Goal: Task Accomplishment & Management: Complete application form

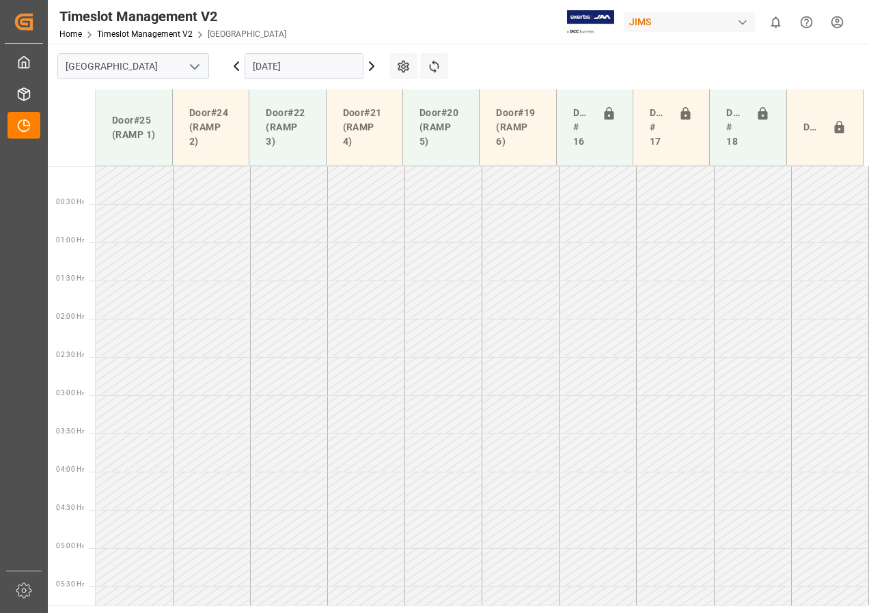
scroll to position [708, 0]
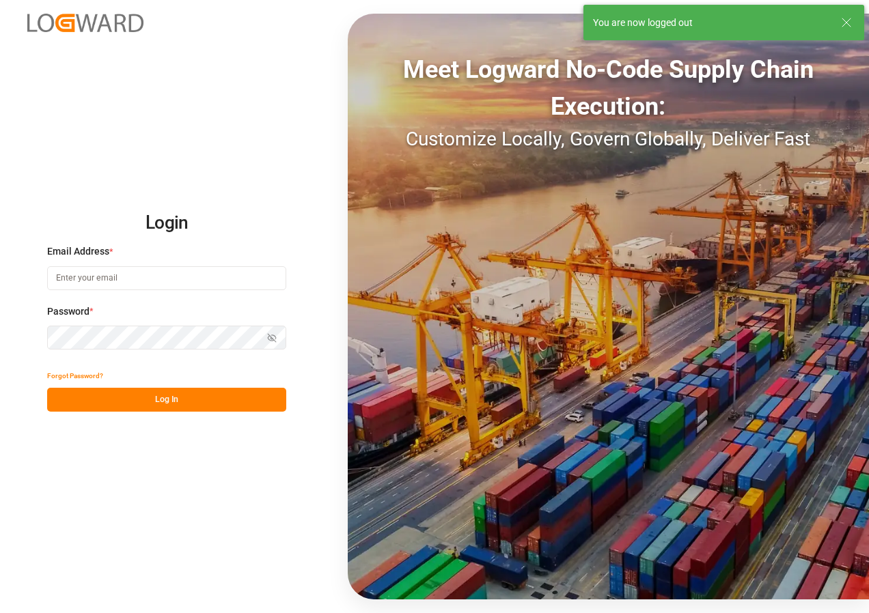
type input "[EMAIL_ADDRESS][DOMAIN_NAME]"
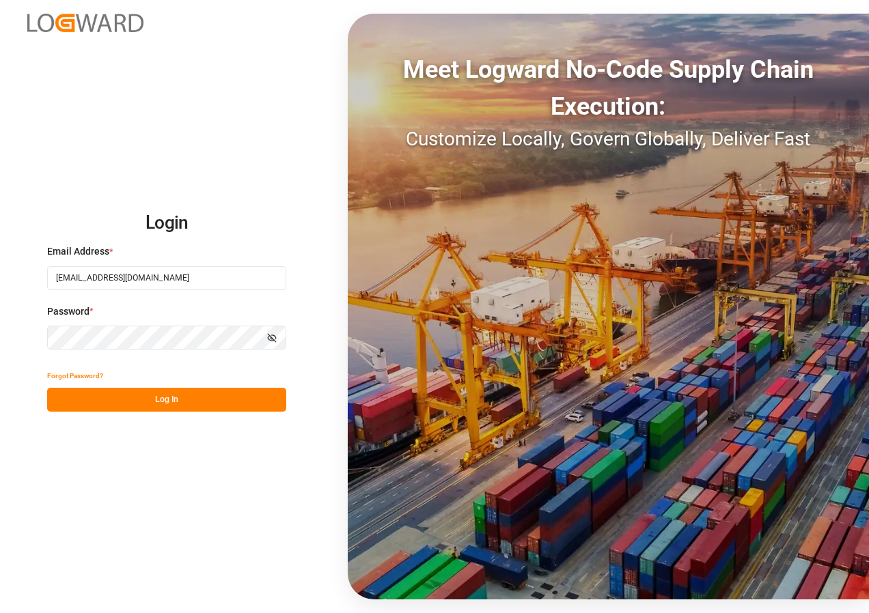
click at [166, 397] on button "Log In" at bounding box center [166, 400] width 239 height 24
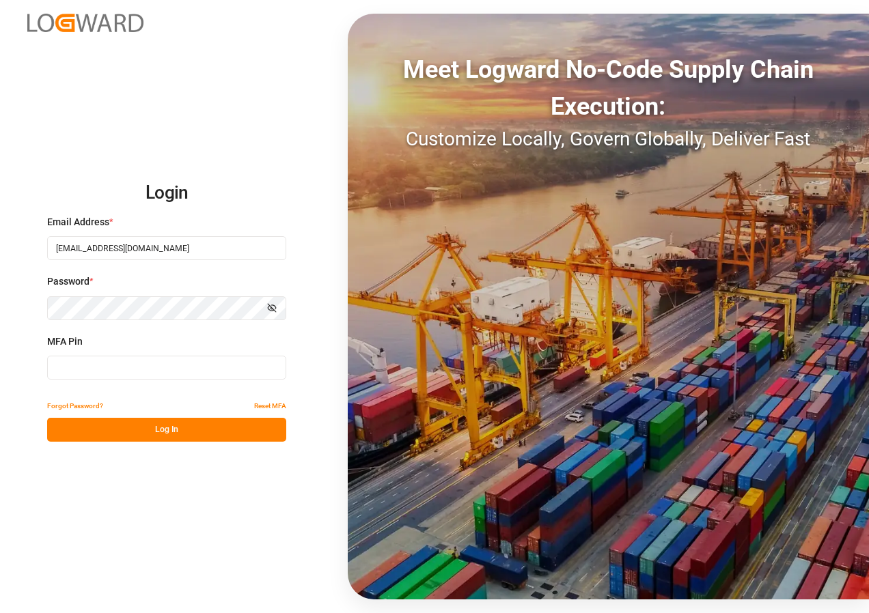
click at [88, 369] on input at bounding box center [166, 368] width 239 height 24
type input "112864"
click at [112, 427] on button "Log In" at bounding box center [166, 430] width 239 height 24
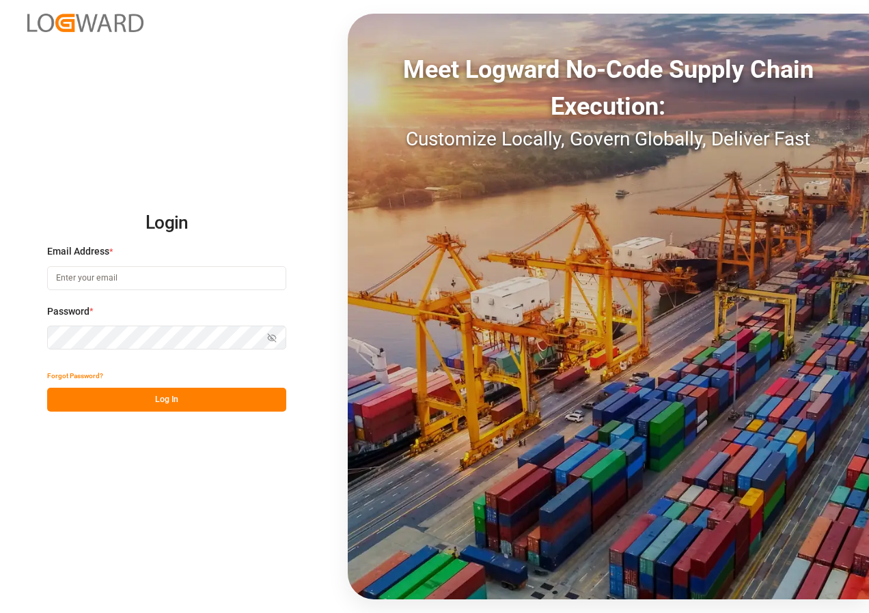
type input "[EMAIL_ADDRESS][DOMAIN_NAME]"
click at [160, 398] on button "Log In" at bounding box center [166, 400] width 239 height 24
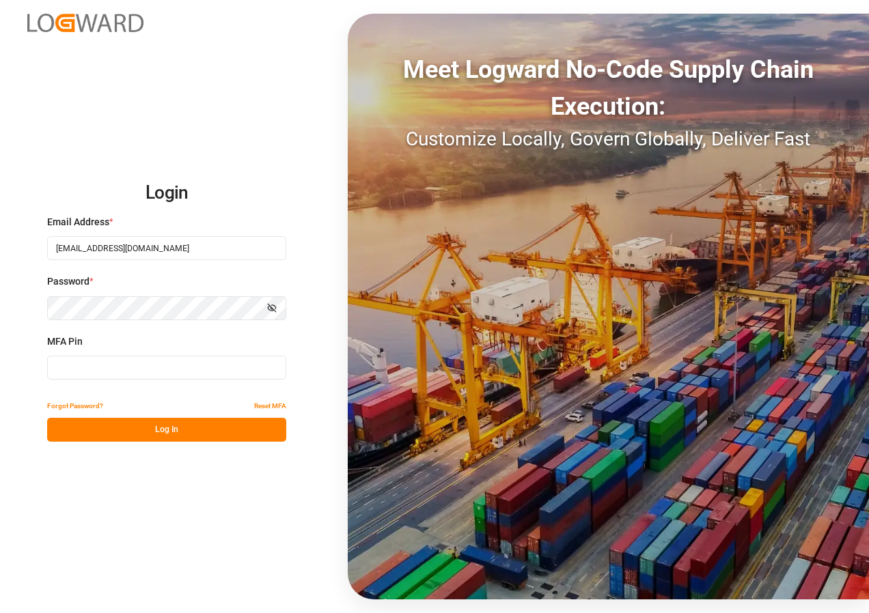
click at [84, 365] on input at bounding box center [166, 368] width 239 height 24
type input "807234"
click at [151, 425] on button "Log In" at bounding box center [166, 430] width 239 height 24
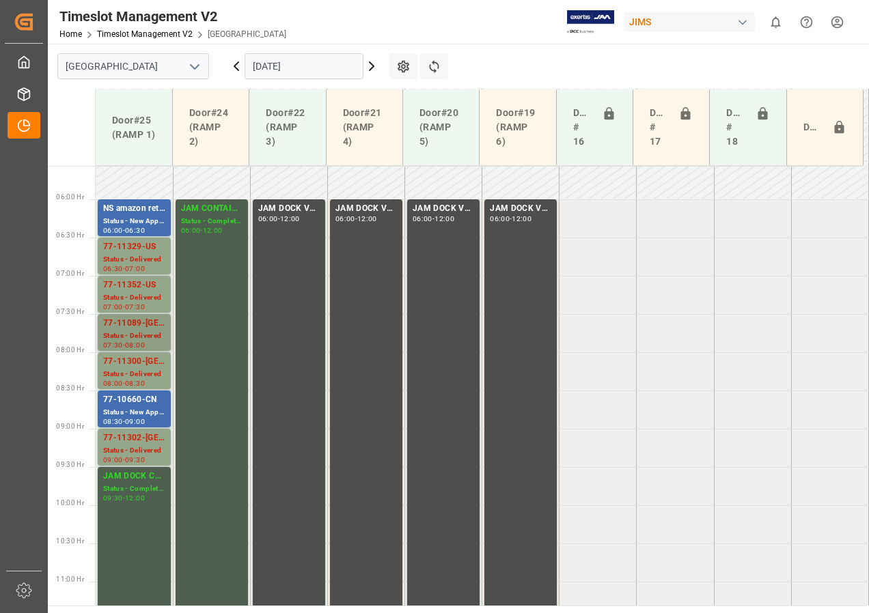
scroll to position [427, 0]
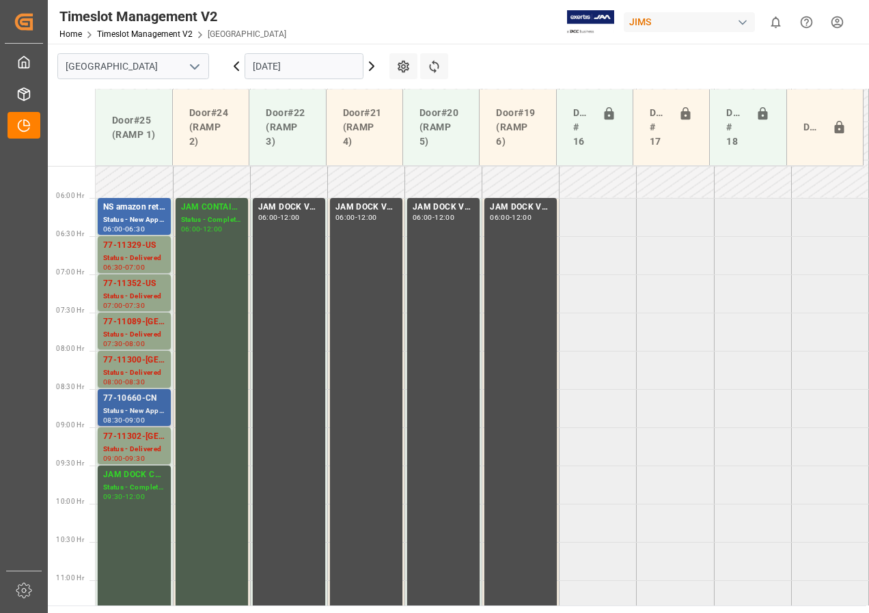
click at [123, 405] on div "77-10660-CN" at bounding box center [134, 399] width 62 height 14
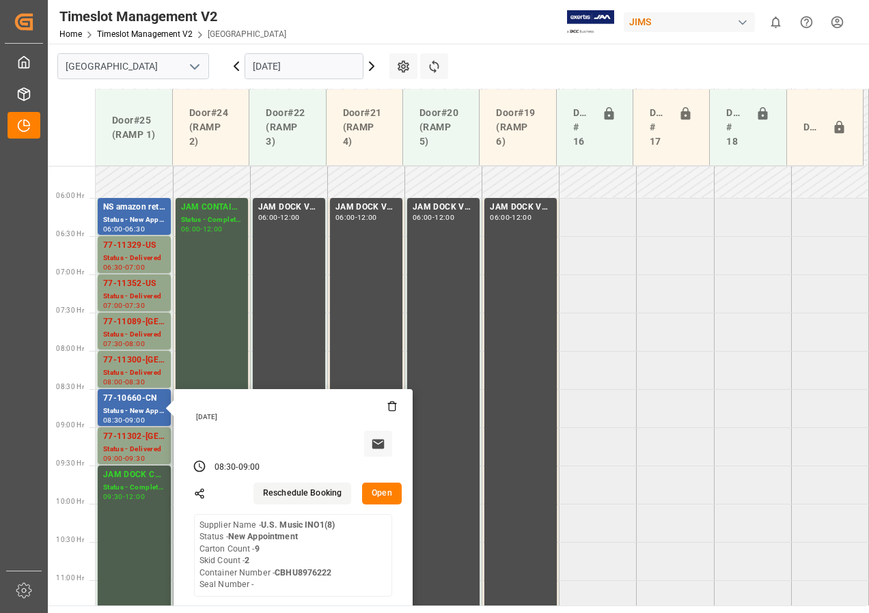
click at [376, 488] on button "Open" at bounding box center [382, 494] width 40 height 22
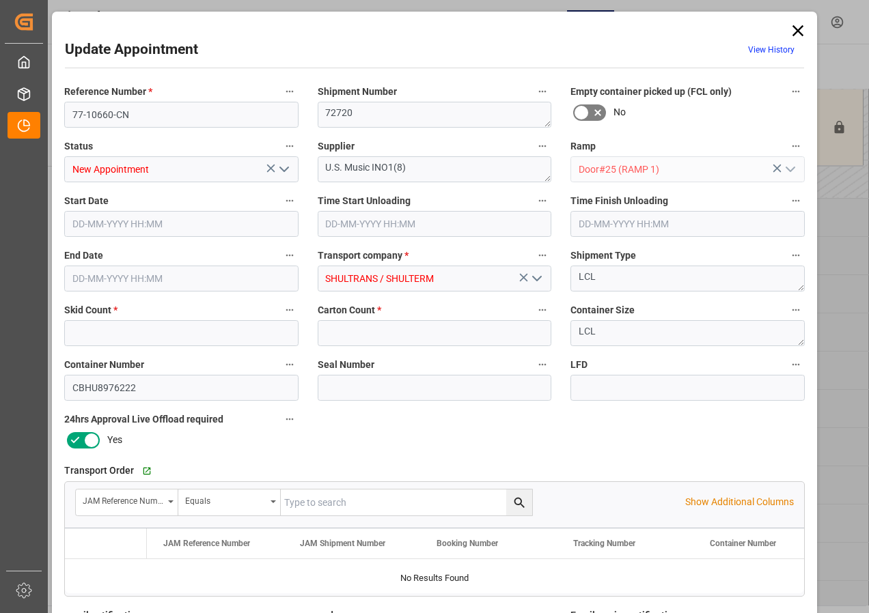
type input "2"
type input "9"
type input "10-10-2025 08:30"
type input "10-10-2025 09:00"
type input "08-10-2025 14:20"
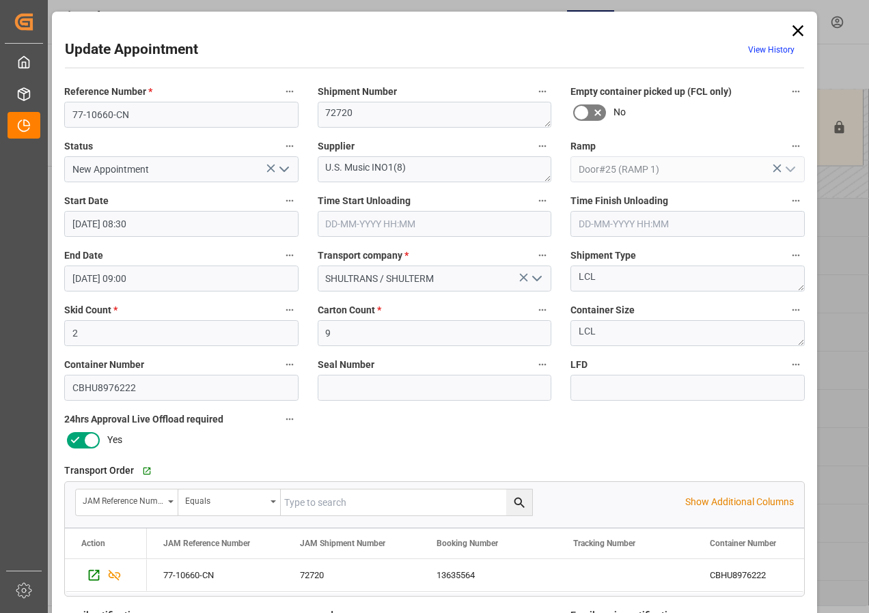
click at [797, 27] on icon at bounding box center [797, 30] width 19 height 19
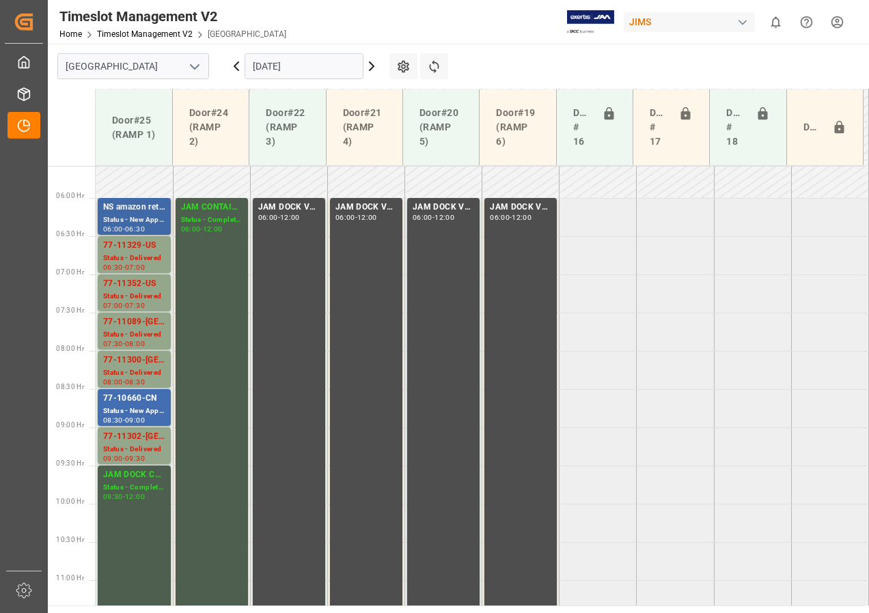
click at [160, 204] on div "NS amazon returns" at bounding box center [134, 208] width 62 height 14
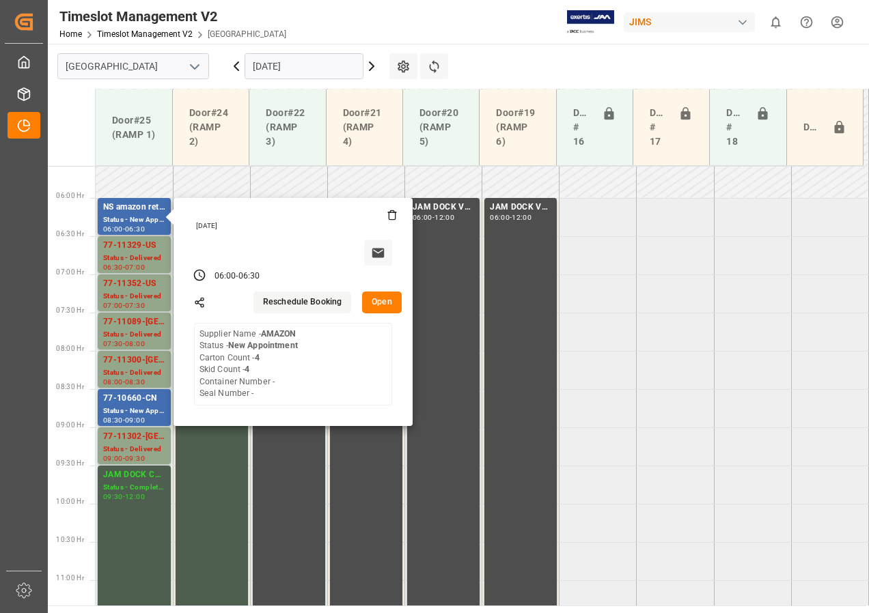
click at [378, 301] on button "Open" at bounding box center [382, 303] width 40 height 22
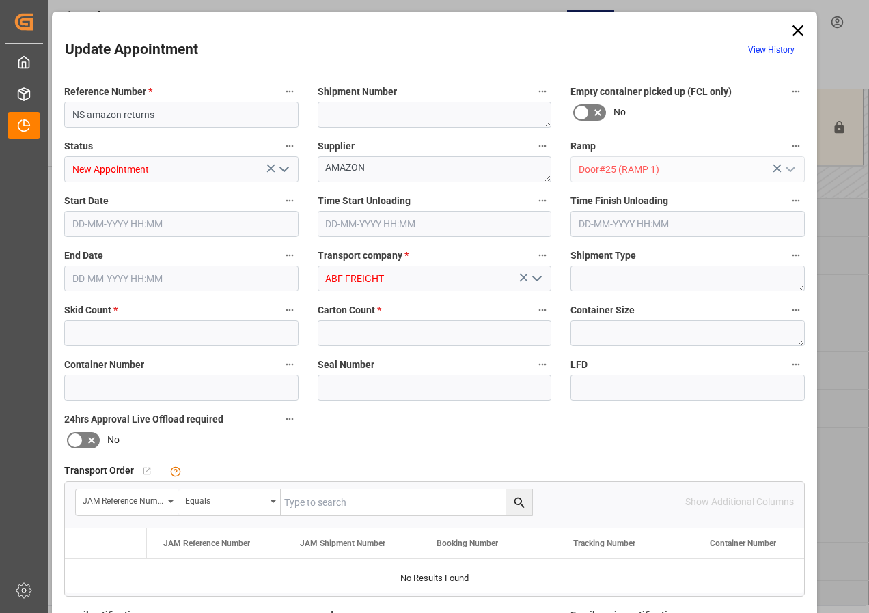
type input "4"
type input "10-10-2025 06:00"
type input "10-10-2025 06:30"
type input "25-09-2025 18:46"
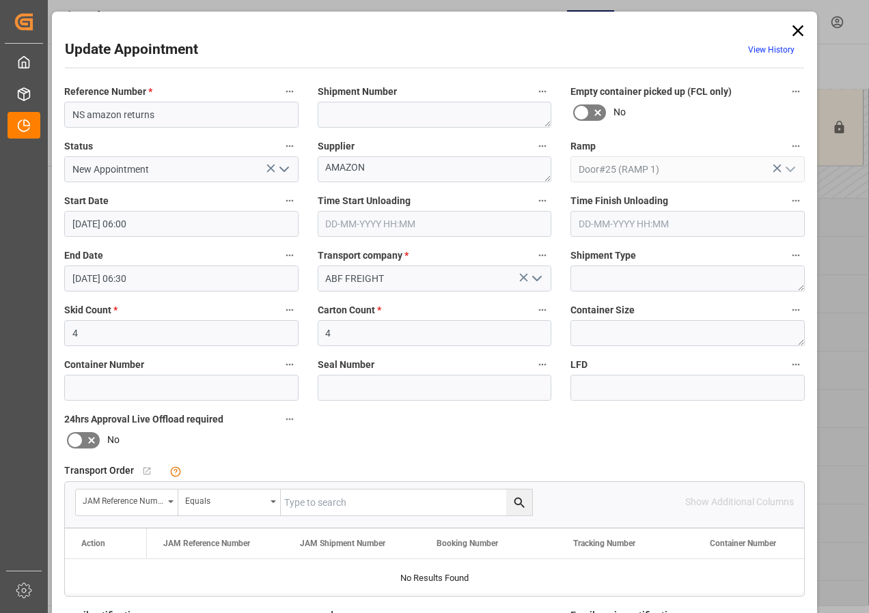
click at [797, 25] on icon at bounding box center [797, 30] width 19 height 19
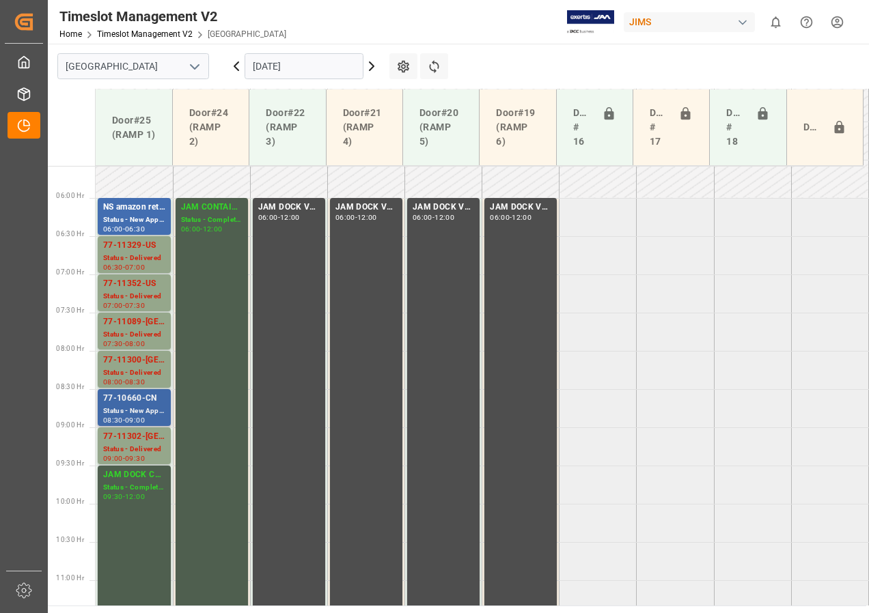
click at [120, 396] on div "77-10660-CN" at bounding box center [134, 399] width 62 height 14
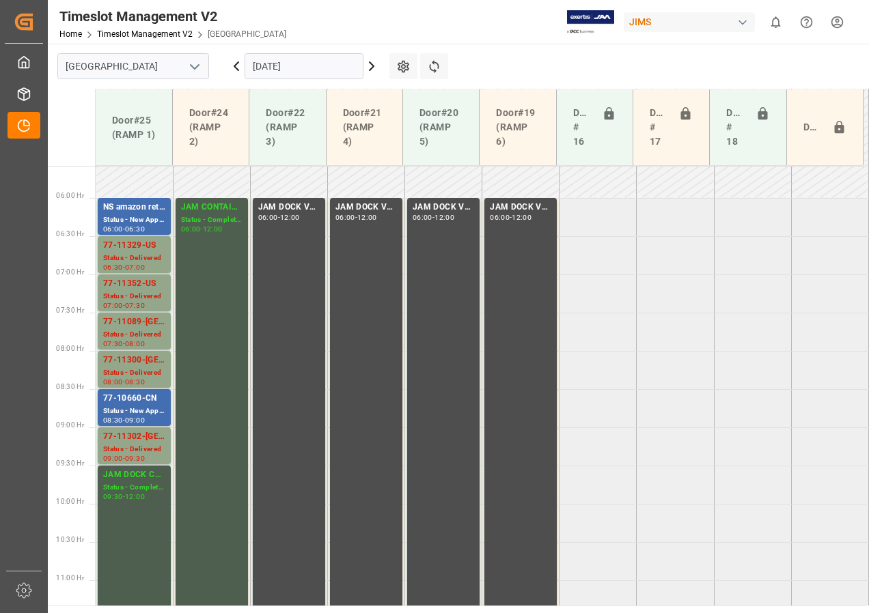
click at [300, 67] on input "10-10-2025" at bounding box center [304, 66] width 119 height 26
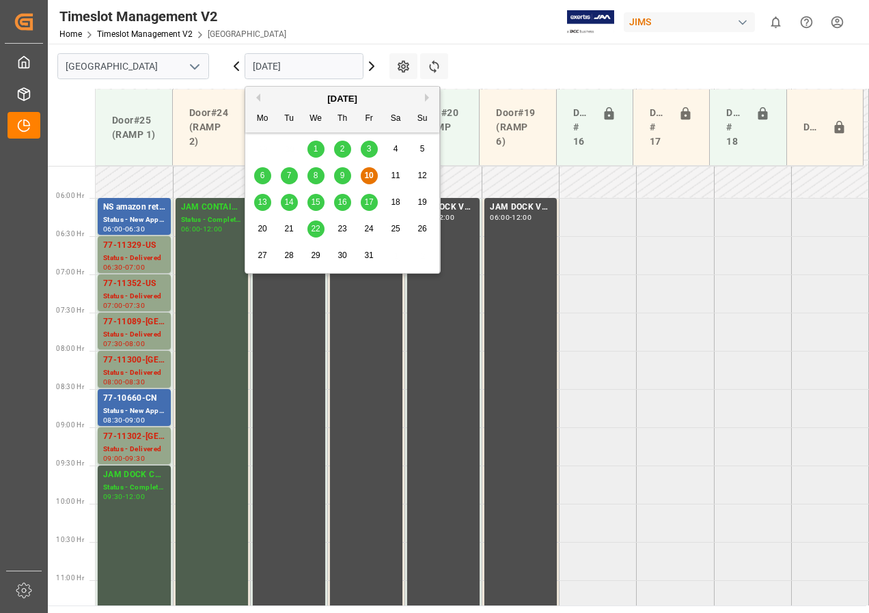
click at [291, 202] on span "14" at bounding box center [288, 202] width 9 height 10
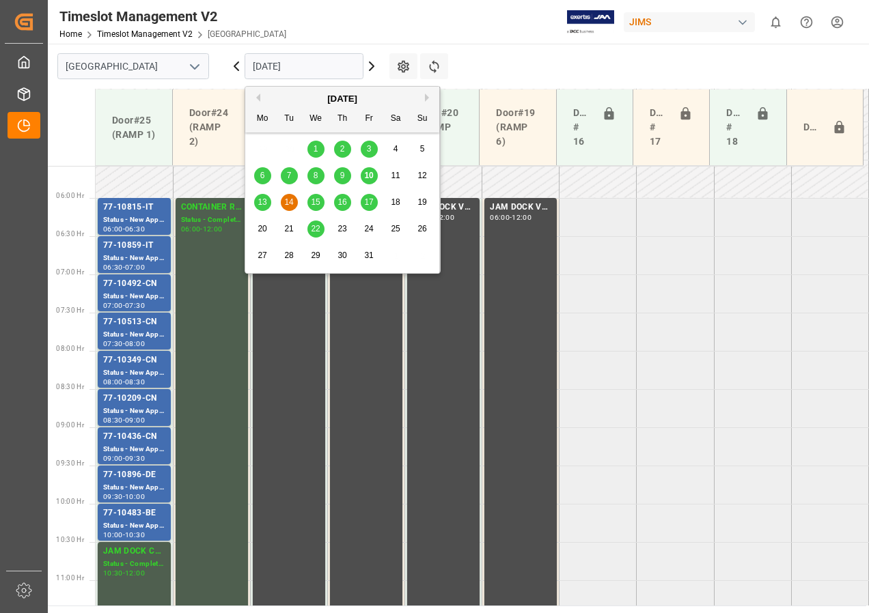
click at [273, 70] on input "[DATE]" at bounding box center [304, 66] width 119 height 26
click at [314, 202] on span "15" at bounding box center [315, 202] width 9 height 10
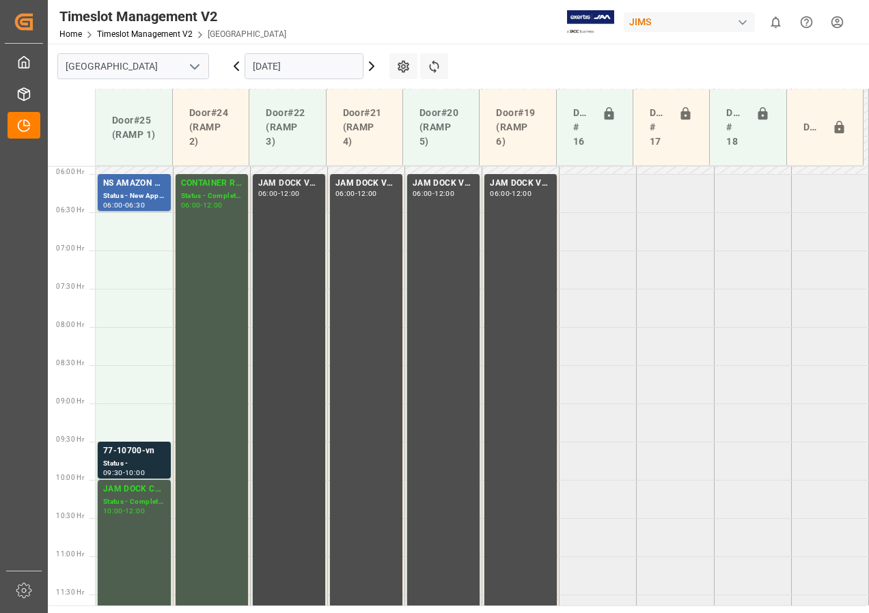
scroll to position [386, 0]
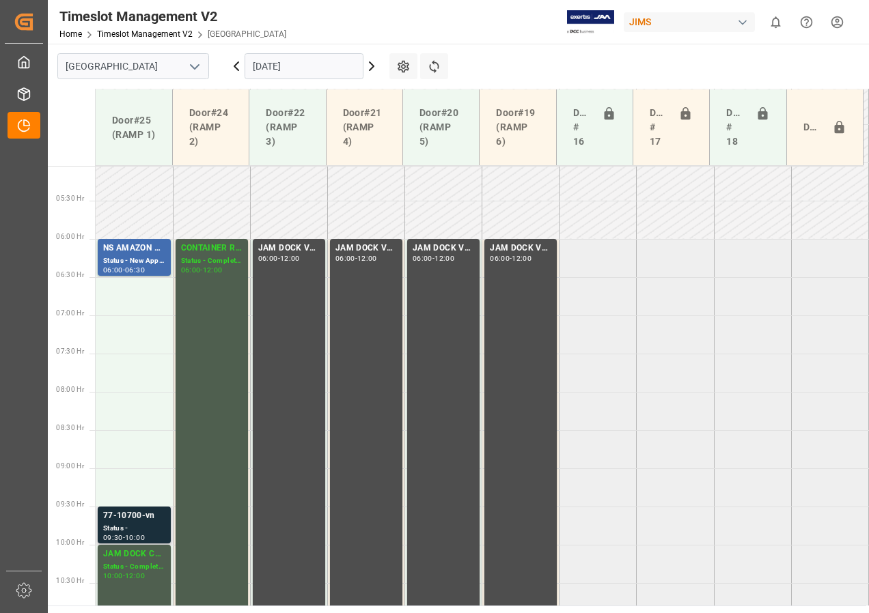
click at [138, 516] on div "77-10700-vn" at bounding box center [134, 517] width 62 height 14
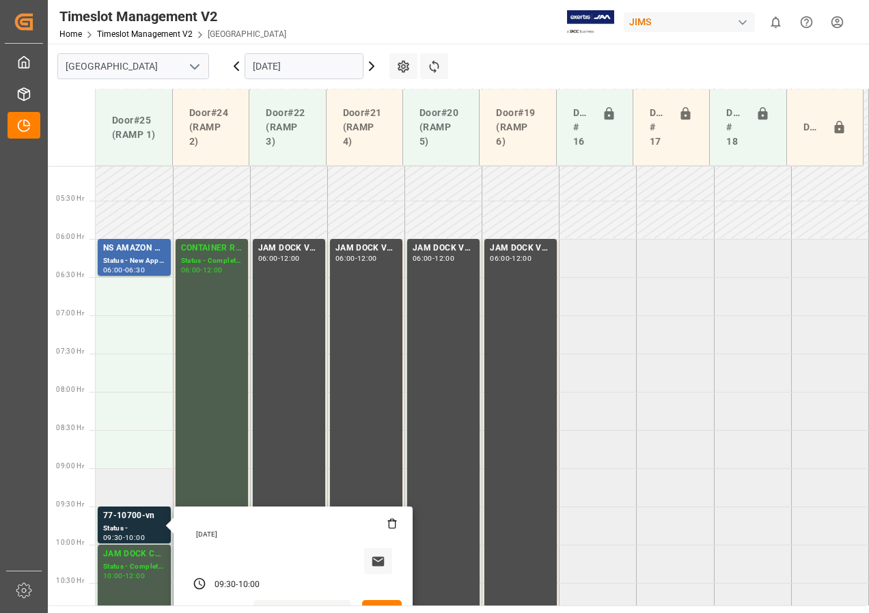
scroll to position [591, 0]
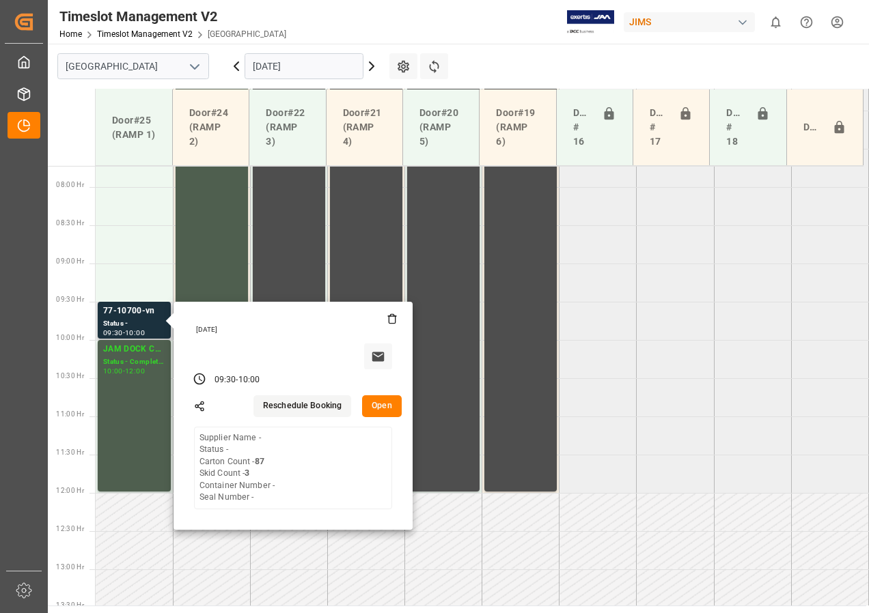
click at [382, 410] on button "Open" at bounding box center [382, 406] width 40 height 22
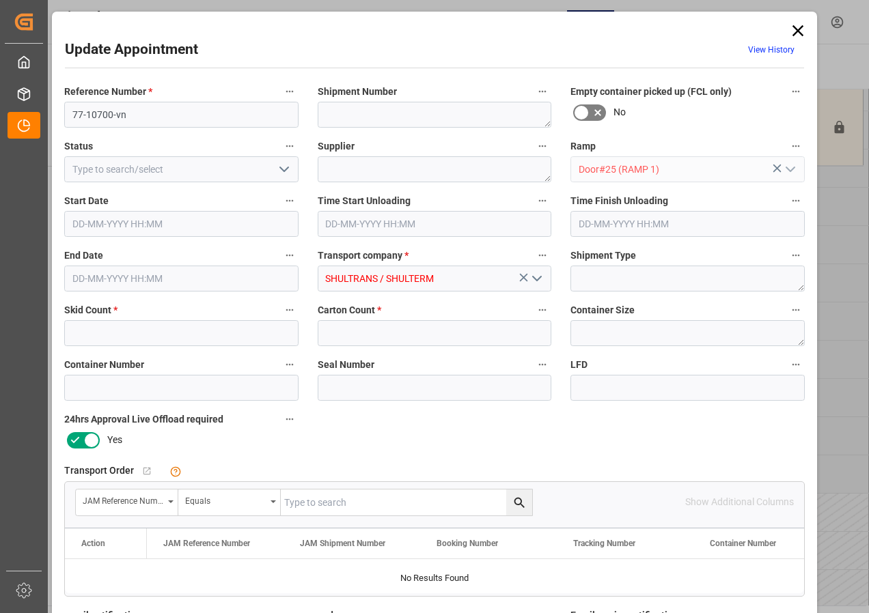
type input "3"
type input "87"
type input "15-10-2025 09:30"
type input "15-10-2025 10:00"
type input "10-10-2025 12:33"
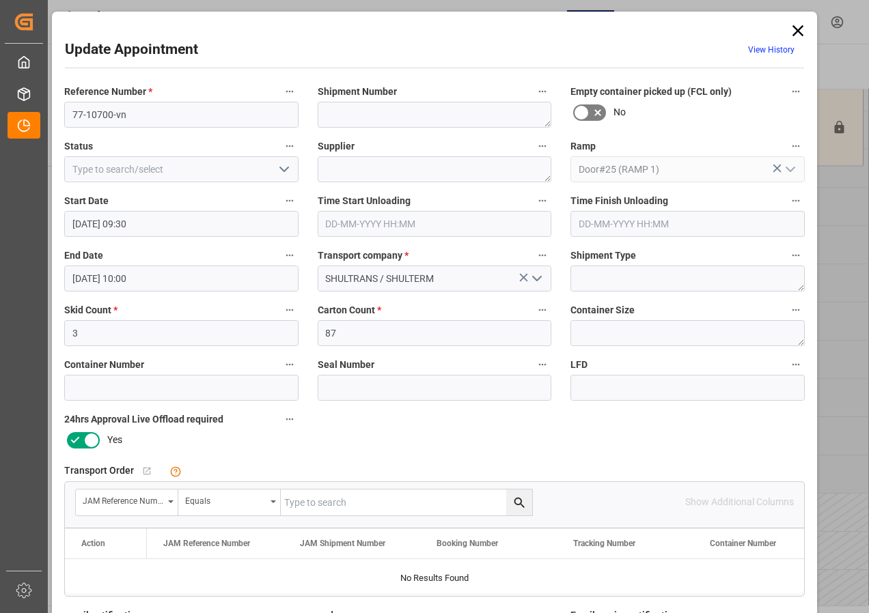
click at [326, 502] on input "text" at bounding box center [406, 503] width 251 height 26
type input "77-10700-vn"
click at [514, 503] on icon "search button" at bounding box center [519, 503] width 14 height 14
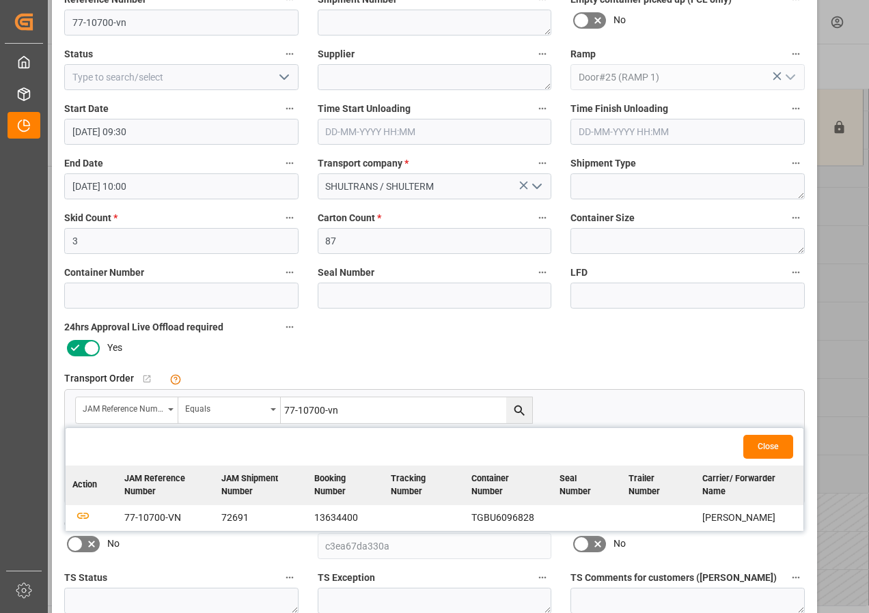
scroll to position [205, 0]
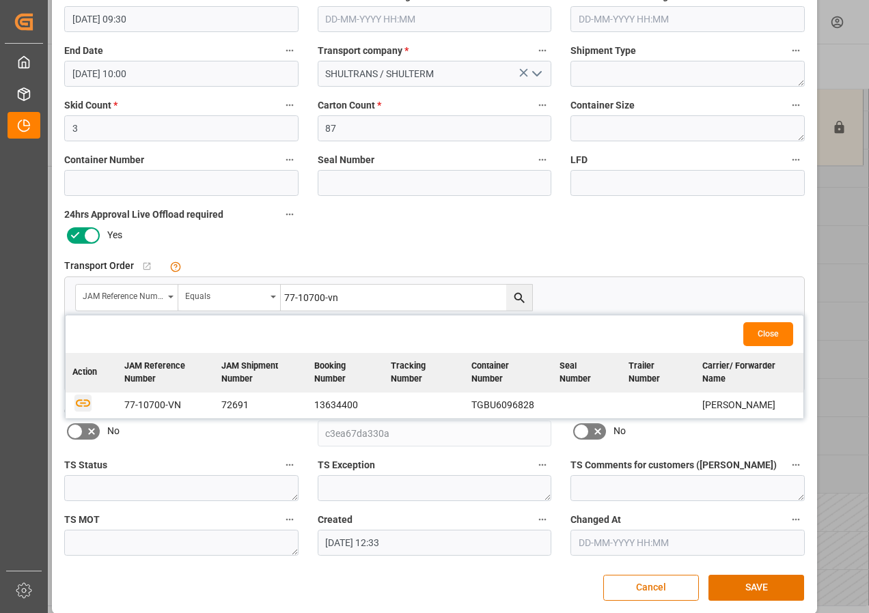
click at [77, 402] on icon "button" at bounding box center [82, 402] width 17 height 17
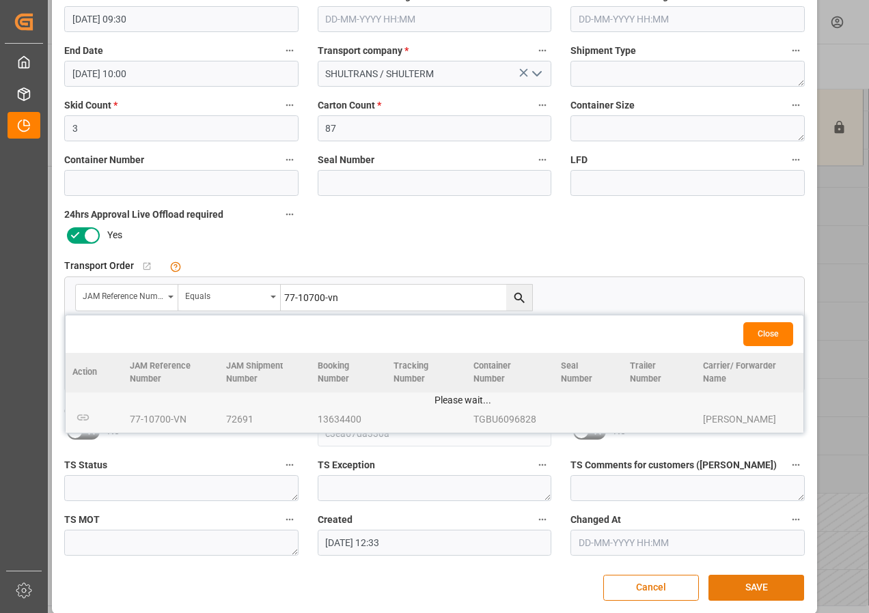
click at [732, 585] on button "SAVE" at bounding box center [756, 588] width 96 height 26
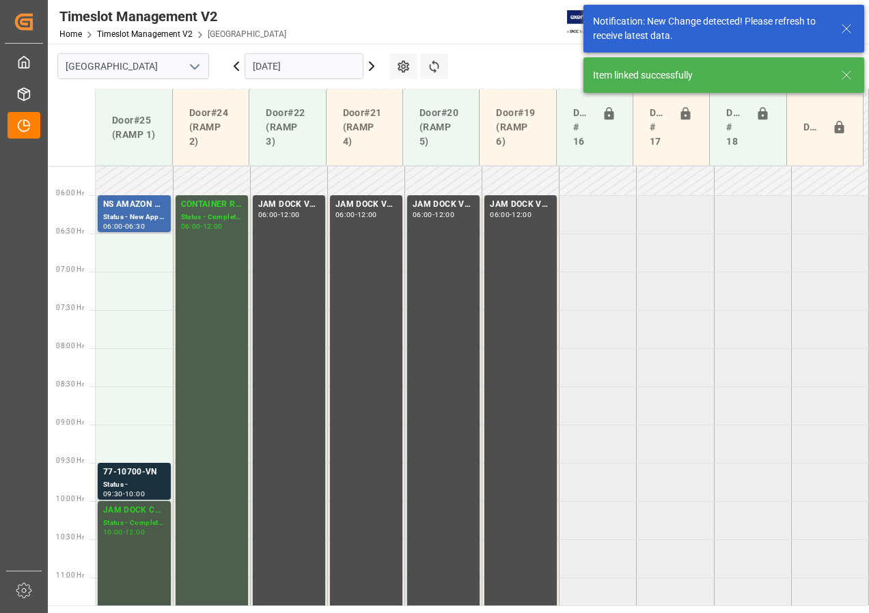
scroll to position [359, 0]
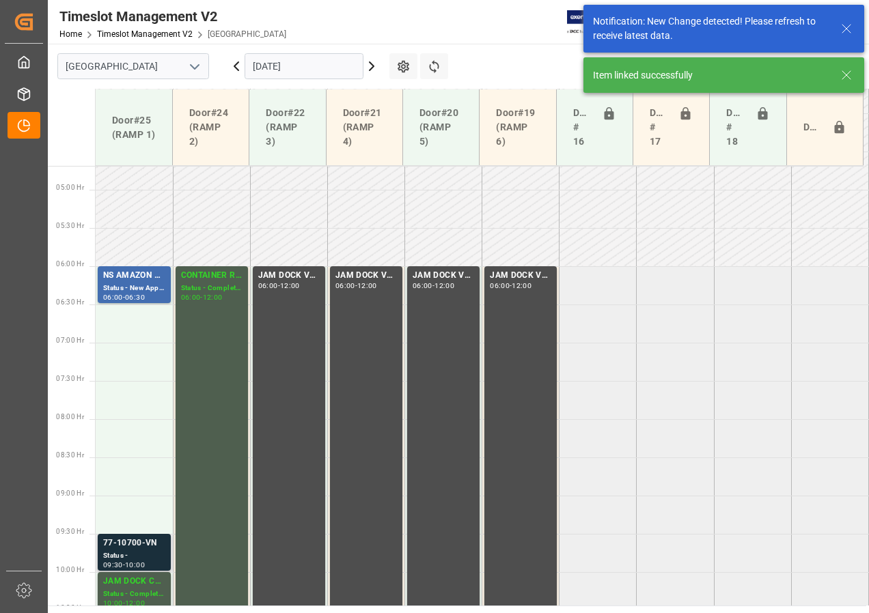
click at [140, 549] on div "77-10700-VN" at bounding box center [134, 544] width 62 height 14
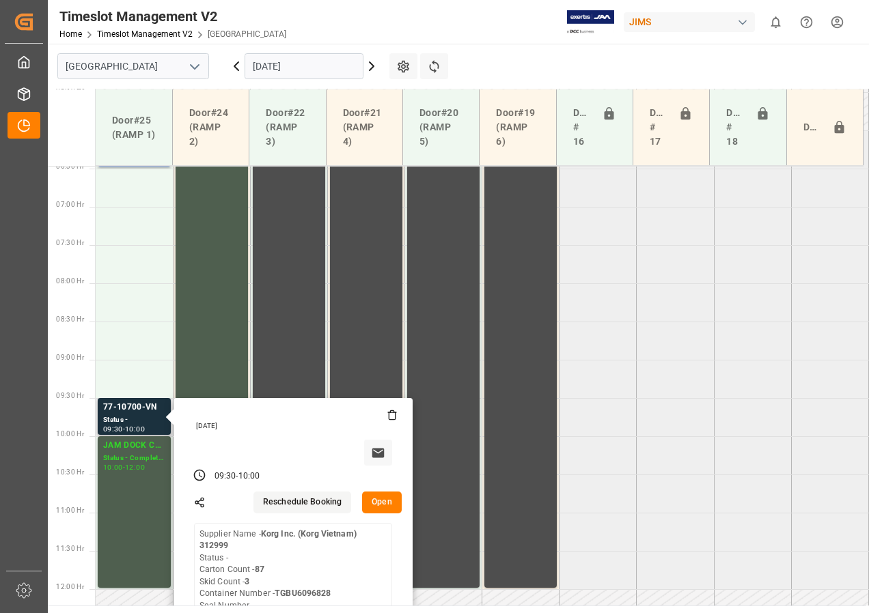
scroll to position [495, 0]
click at [380, 502] on button "Open" at bounding box center [382, 502] width 40 height 22
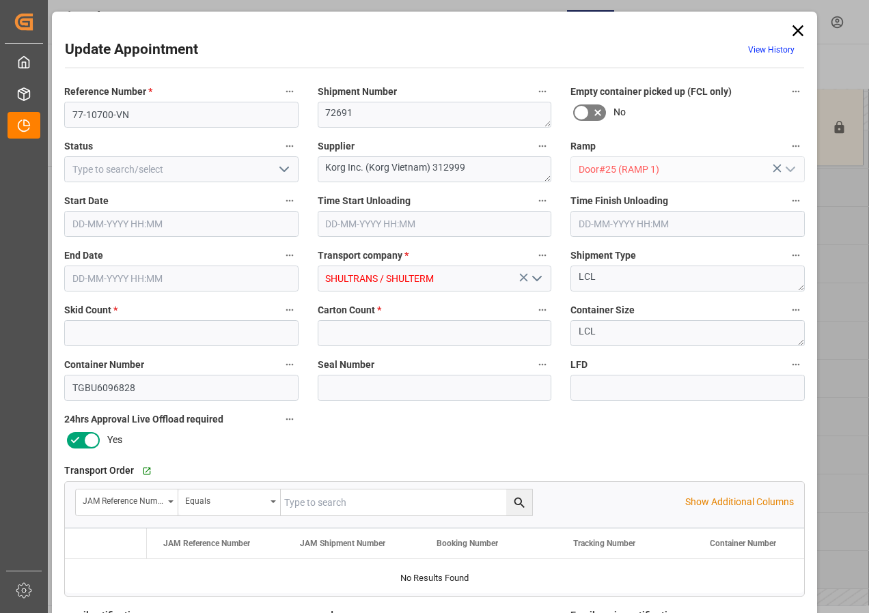
type input "3"
type input "87"
type input "15-10-2025 09:30"
type input "15-10-2025 10:00"
type input "10-10-2025 12:33"
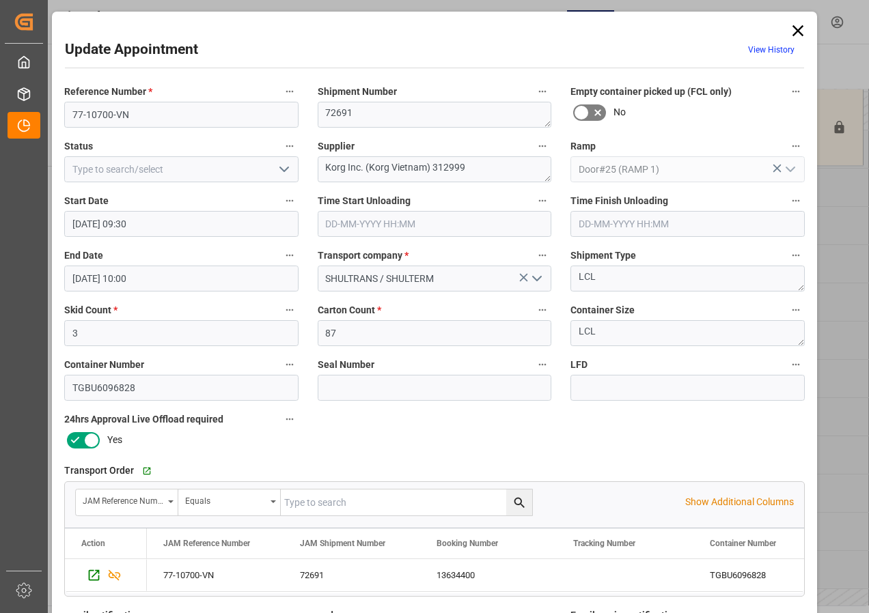
click at [113, 221] on input "15-10-2025 09:30" at bounding box center [181, 224] width 234 height 26
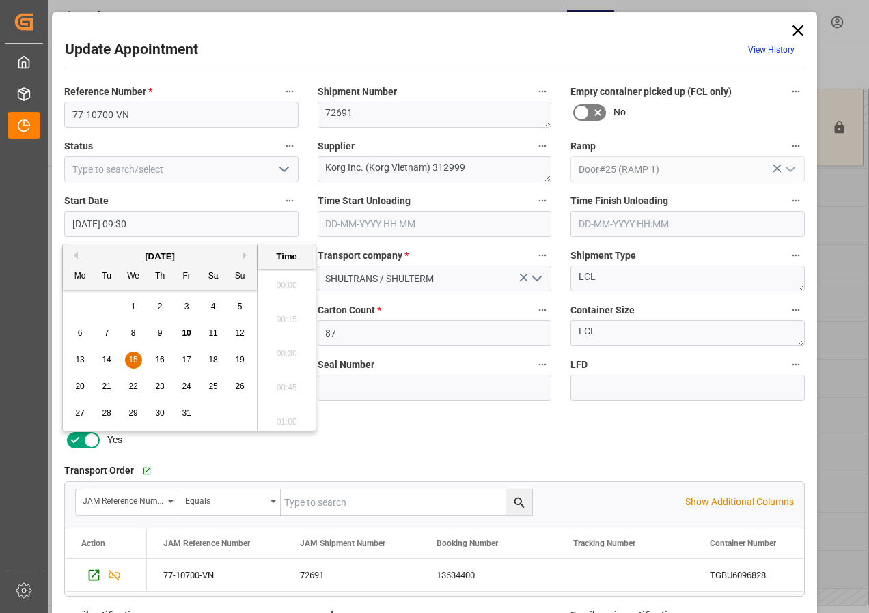
scroll to position [1234, 0]
click at [130, 361] on span "15" at bounding box center [132, 360] width 9 height 10
click at [288, 350] on li "06:30" at bounding box center [286, 350] width 58 height 34
type input "15-10-2025 06:30"
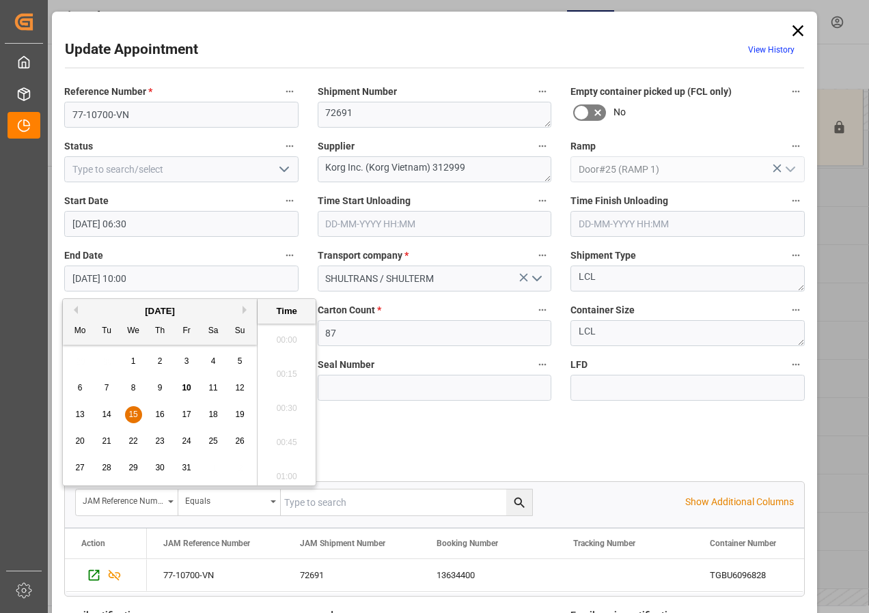
click at [76, 288] on input "15-10-2025 10:00" at bounding box center [181, 279] width 234 height 26
click at [133, 417] on span "15" at bounding box center [132, 415] width 9 height 10
click at [285, 335] on li "07:00" at bounding box center [286, 336] width 58 height 34
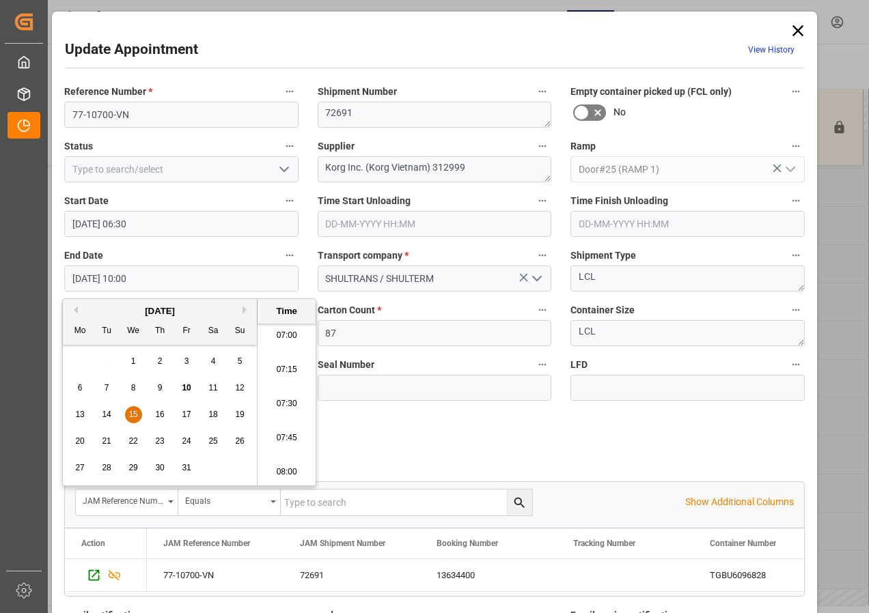
type input "15-10-2025 07:00"
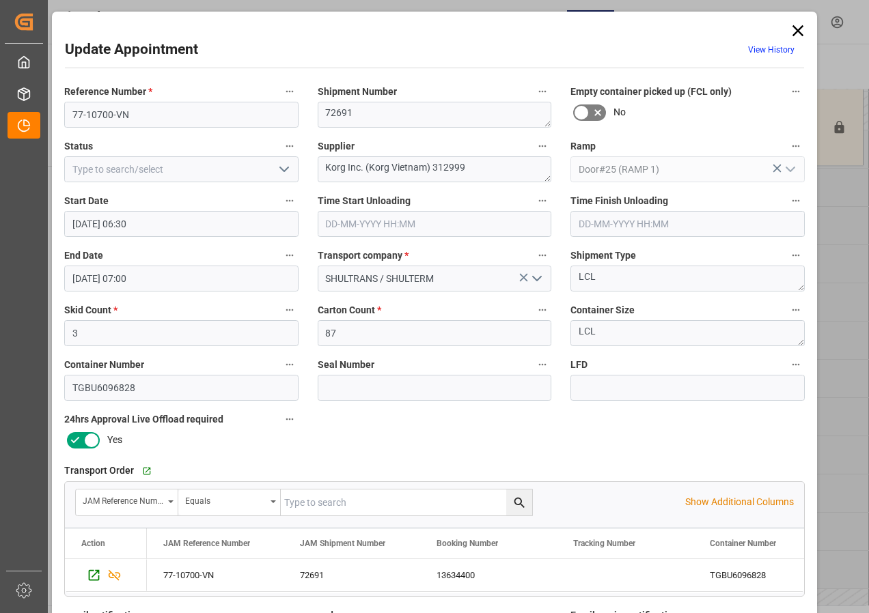
scroll to position [205, 0]
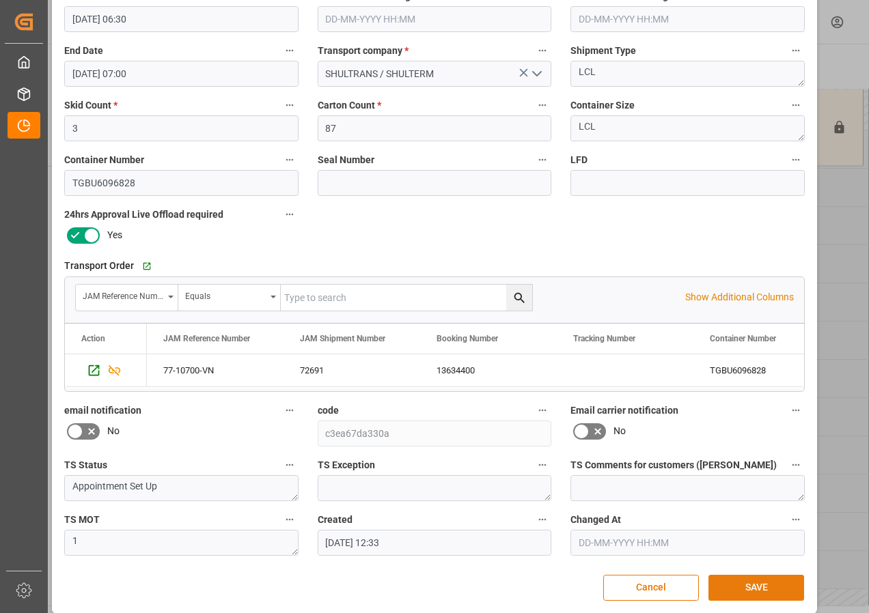
click at [751, 585] on button "SAVE" at bounding box center [756, 588] width 96 height 26
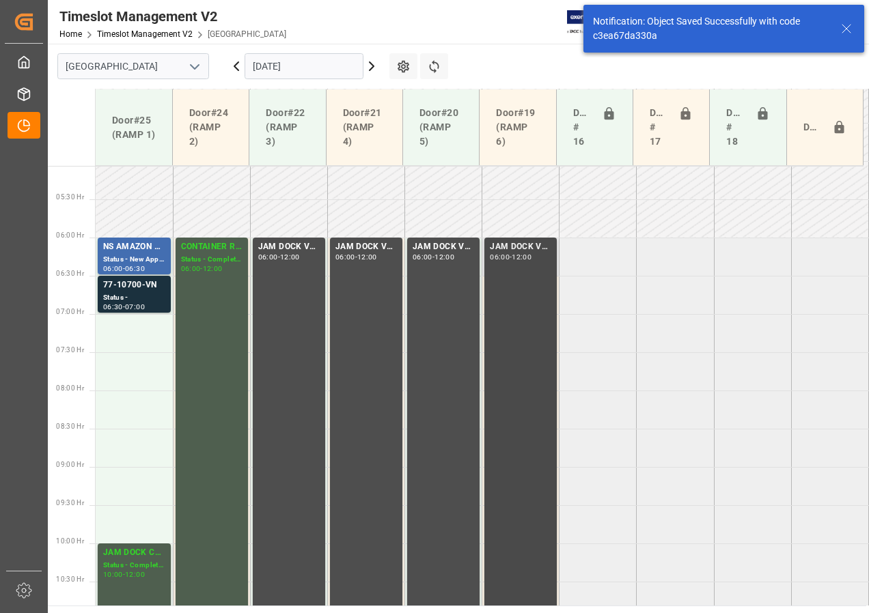
scroll to position [402, 0]
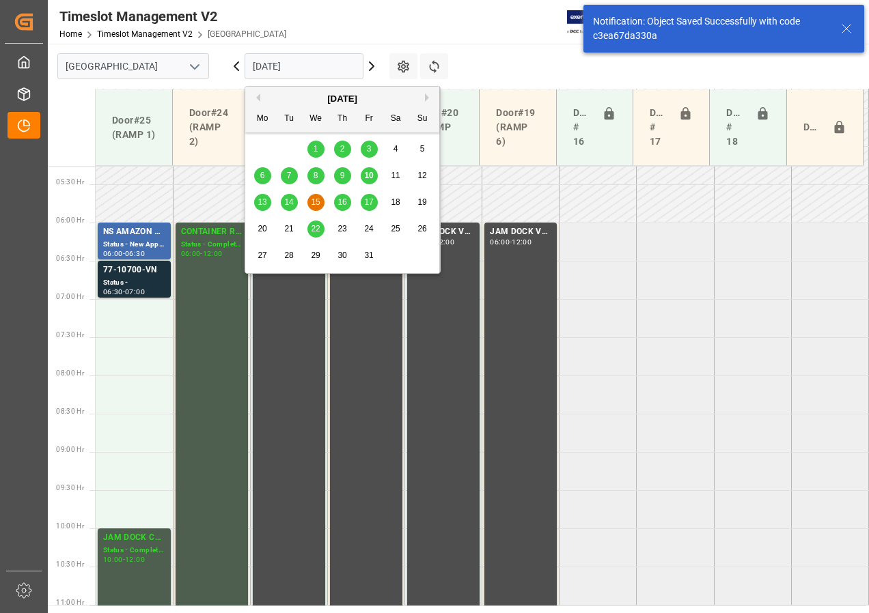
click at [279, 66] on input "15-10-2025" at bounding box center [304, 66] width 119 height 26
click at [341, 201] on span "16" at bounding box center [341, 202] width 9 height 10
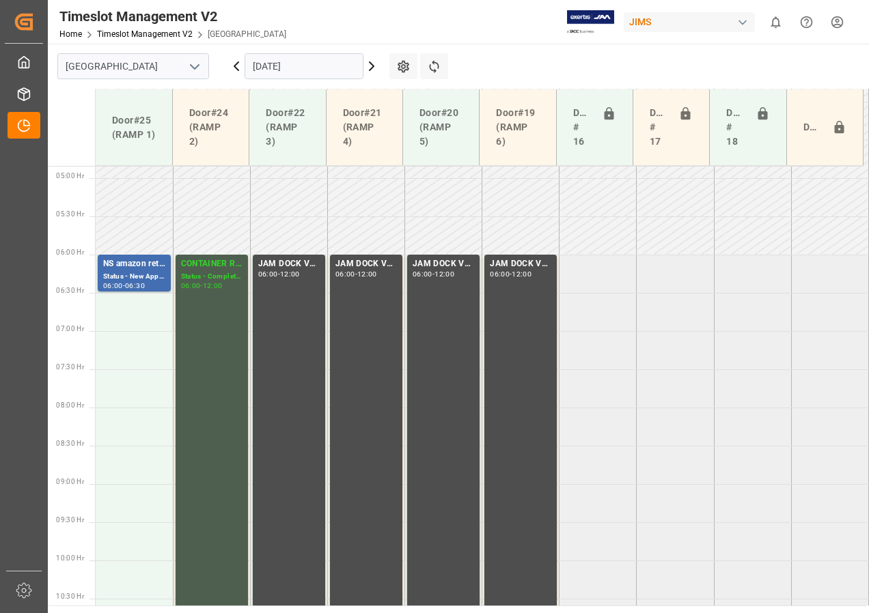
scroll to position [359, 0]
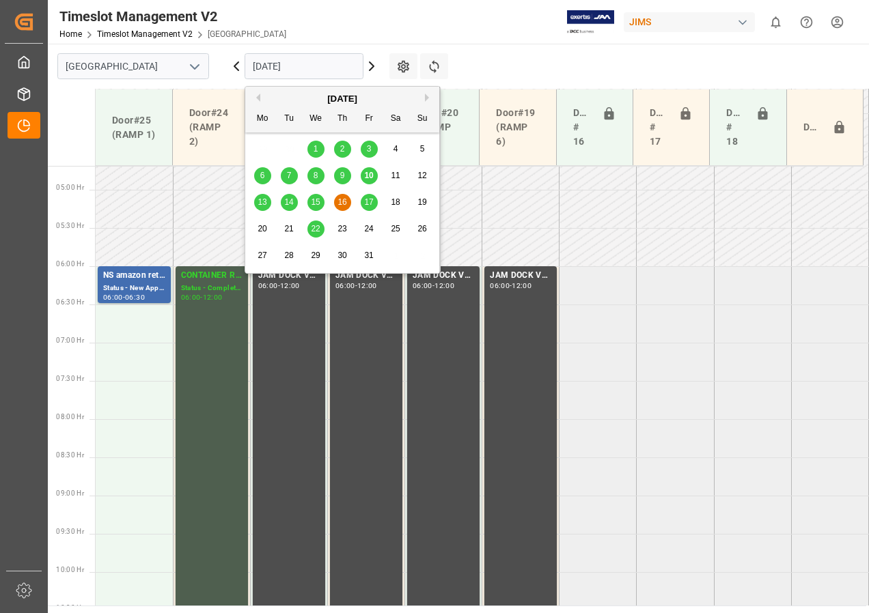
click at [298, 73] on input "16-10-2025" at bounding box center [304, 66] width 119 height 26
click at [368, 201] on span "17" at bounding box center [368, 202] width 9 height 10
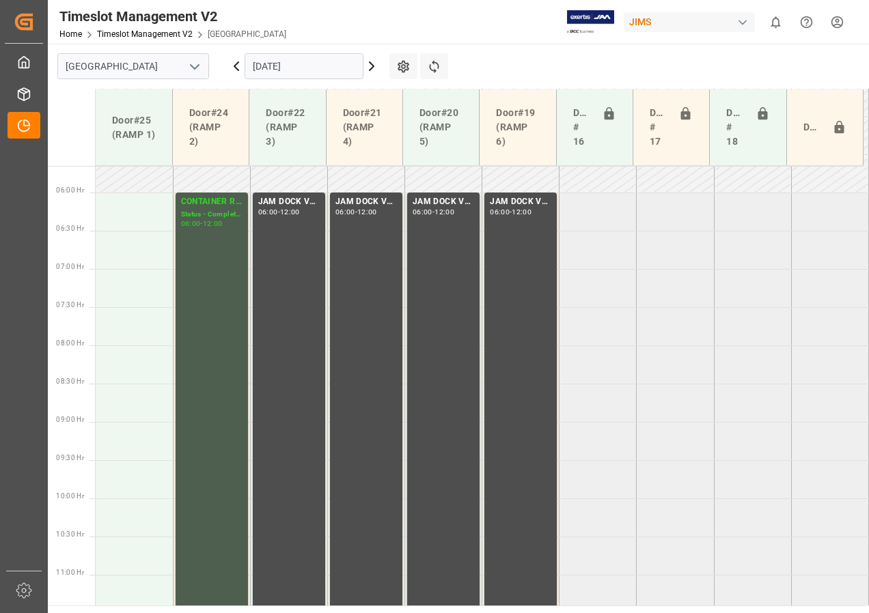
scroll to position [411, 0]
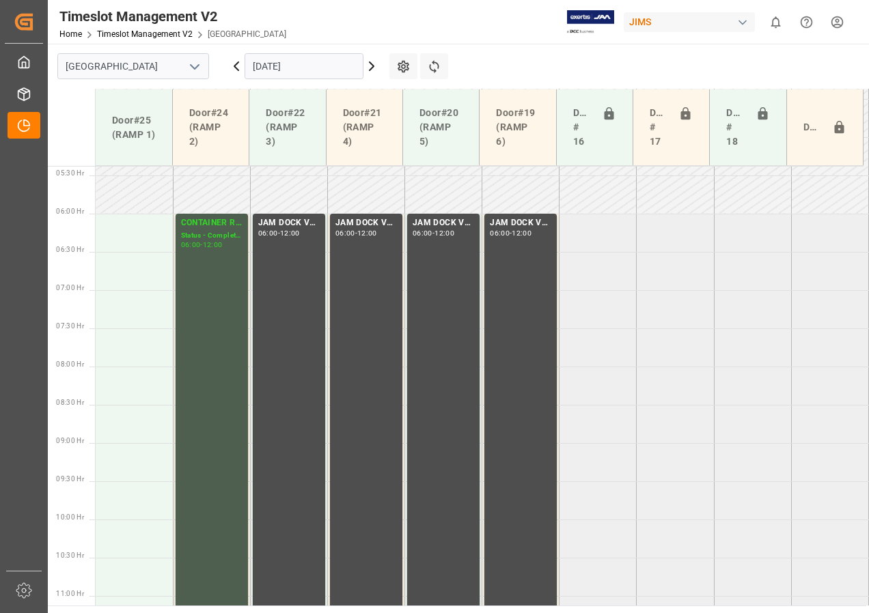
click at [273, 65] on input "17-10-2025" at bounding box center [304, 66] width 119 height 26
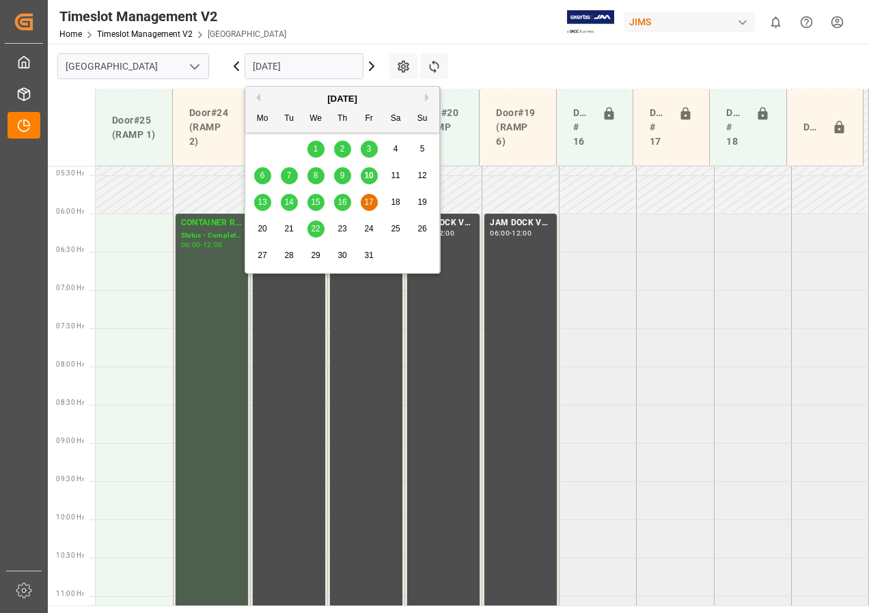
click at [341, 199] on span "16" at bounding box center [341, 202] width 9 height 10
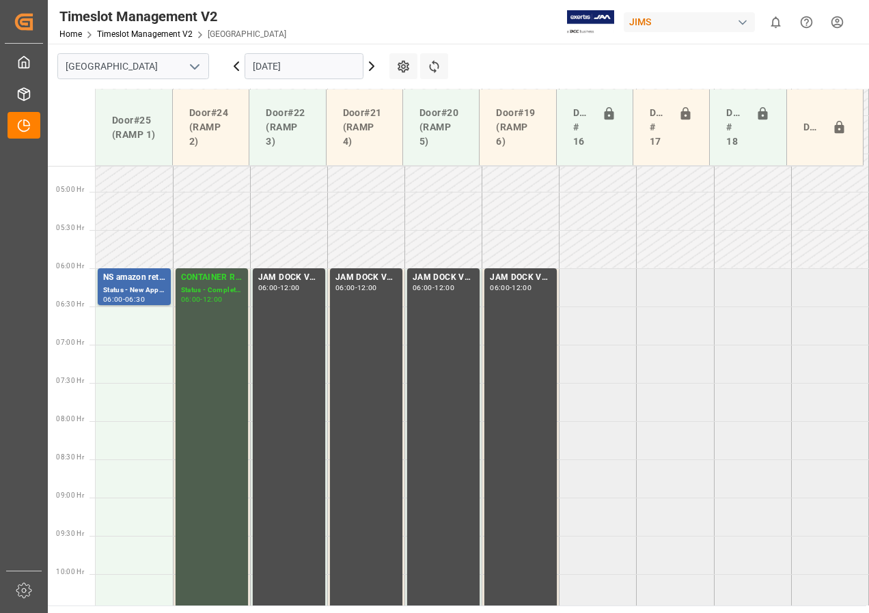
scroll to position [332, 0]
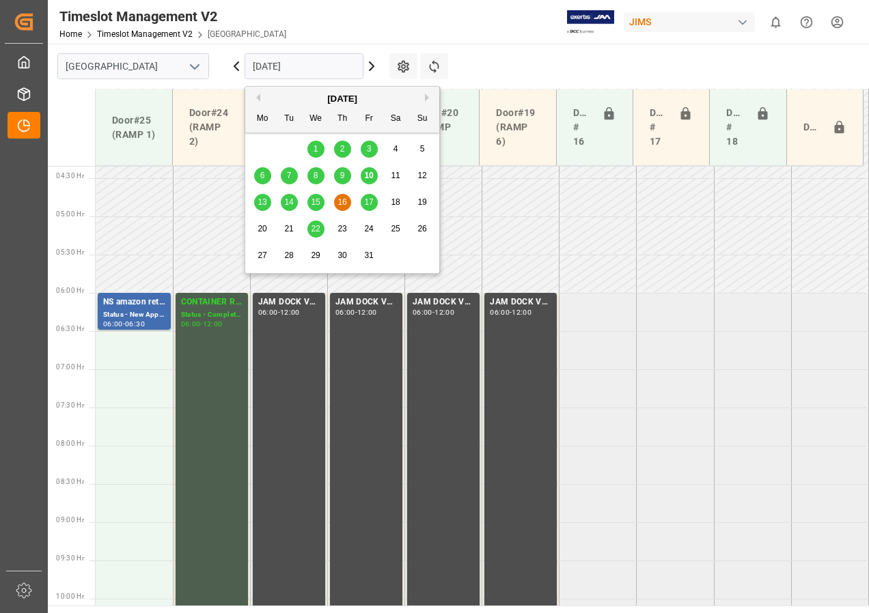
click at [277, 64] on input "16-10-2025" at bounding box center [304, 66] width 119 height 26
click at [316, 201] on span "15" at bounding box center [315, 202] width 9 height 10
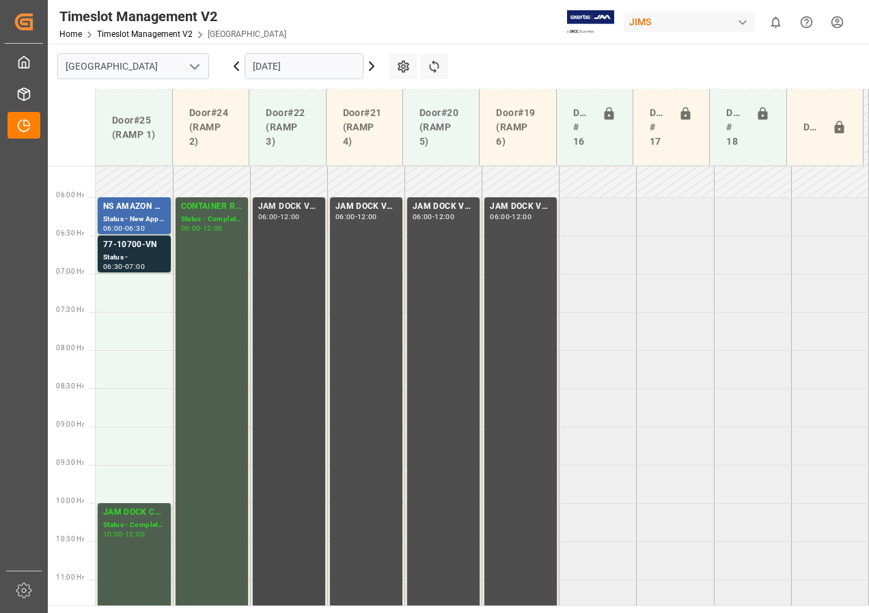
scroll to position [427, 0]
click at [141, 249] on div "77-10700-VN" at bounding box center [134, 246] width 62 height 14
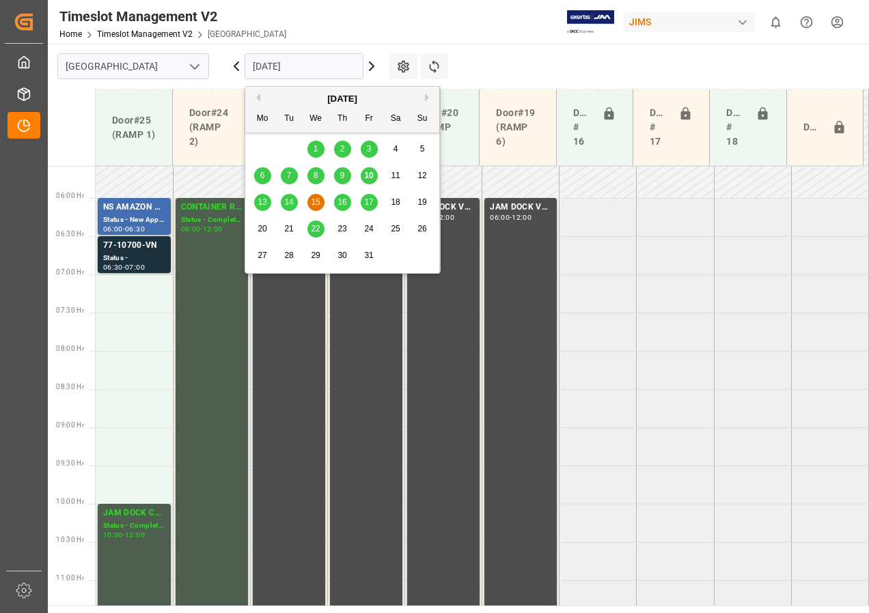
click at [301, 72] on input "15-10-2025" at bounding box center [304, 66] width 119 height 26
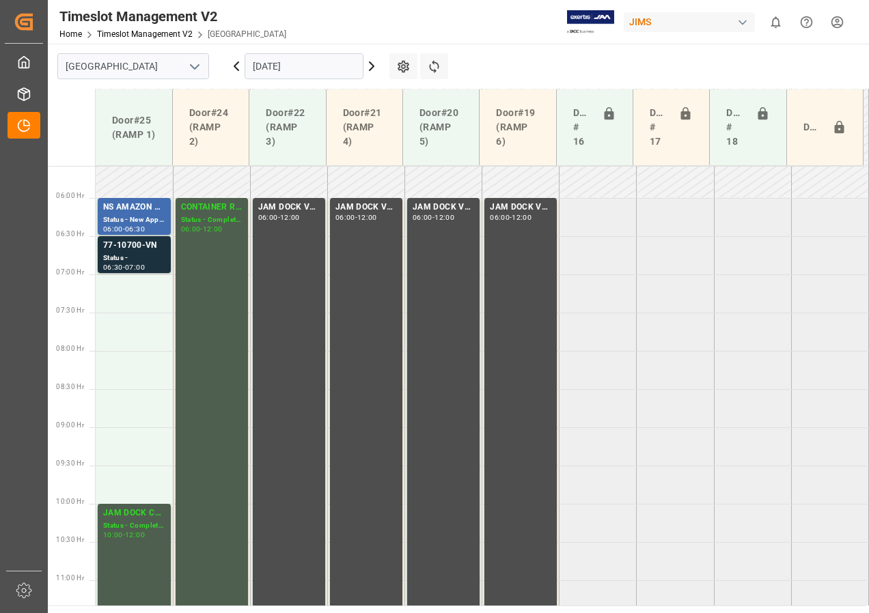
click at [434, 68] on icon at bounding box center [434, 66] width 14 height 14
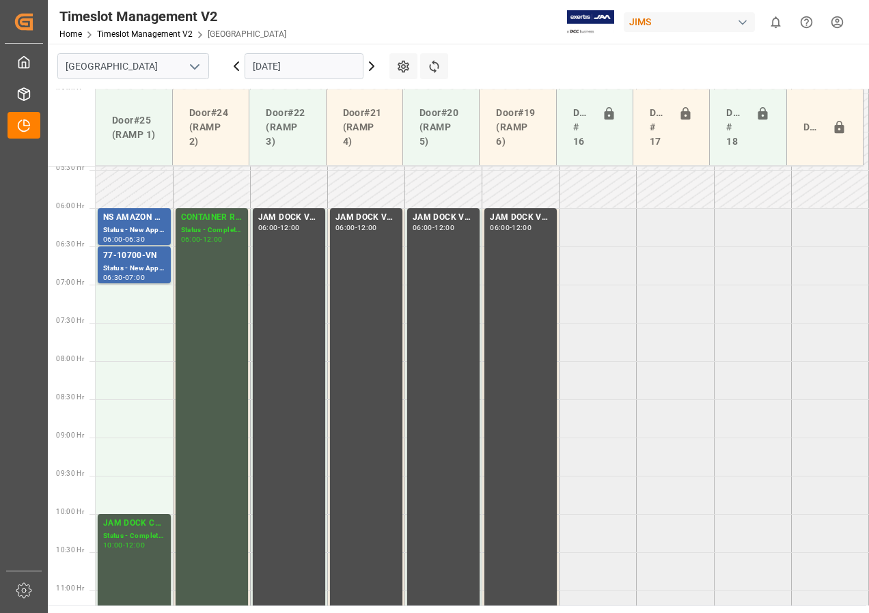
scroll to position [359, 0]
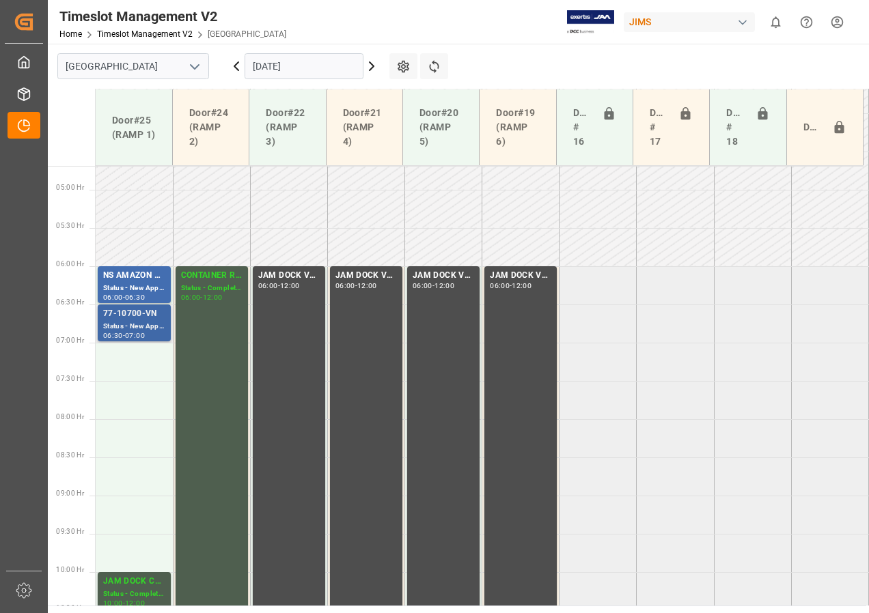
click at [141, 316] on div "77-10700-VN" at bounding box center [134, 314] width 62 height 14
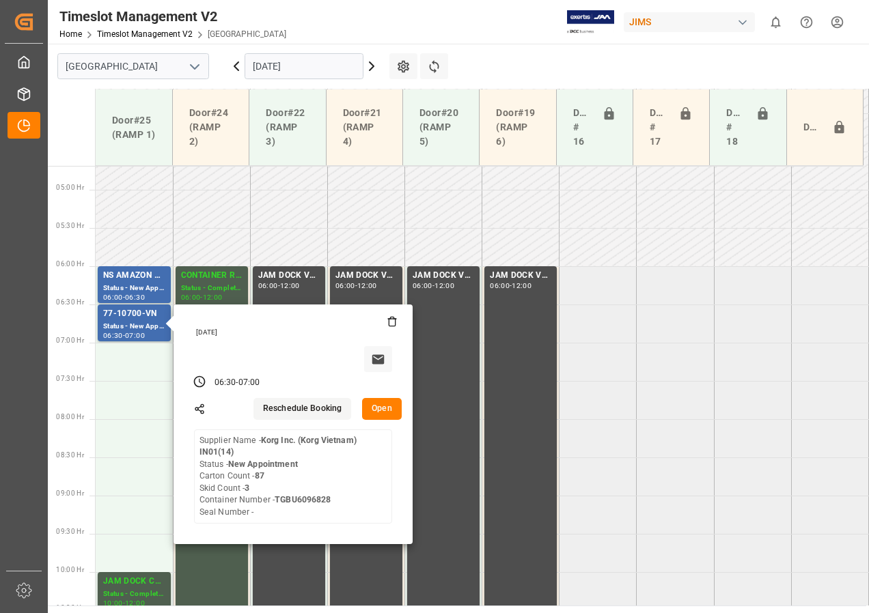
click at [261, 67] on input "15-10-2025" at bounding box center [304, 66] width 119 height 26
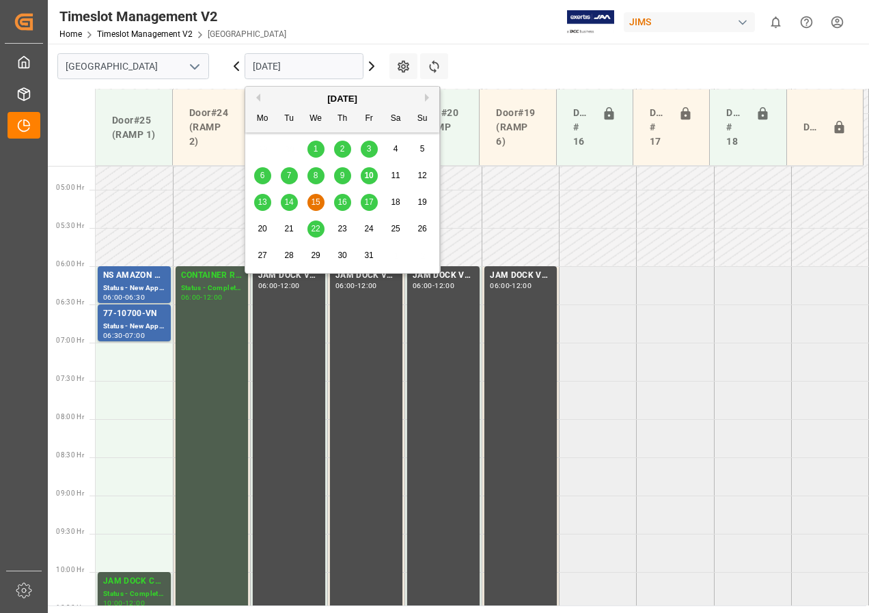
click at [292, 201] on span "14" at bounding box center [288, 202] width 9 height 10
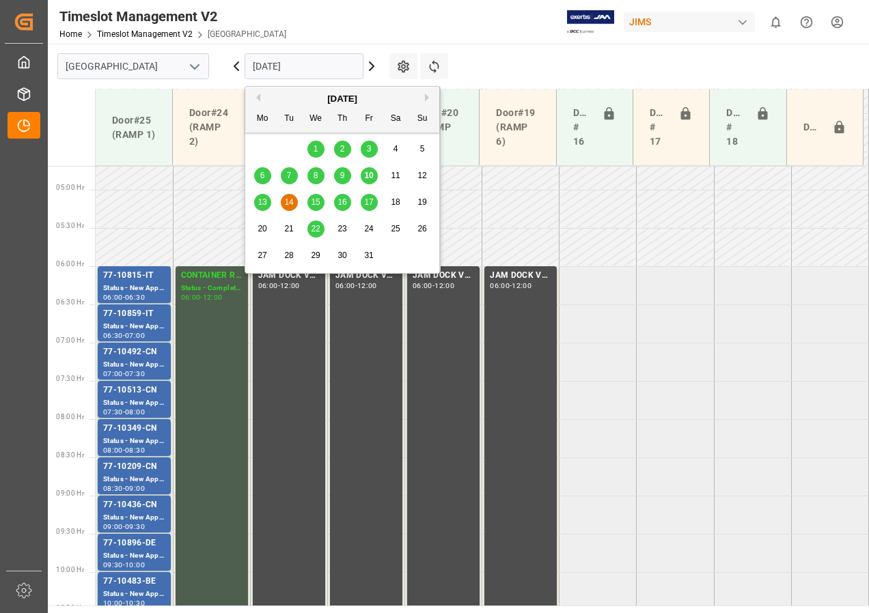
click at [255, 66] on input "[DATE]" at bounding box center [304, 66] width 119 height 26
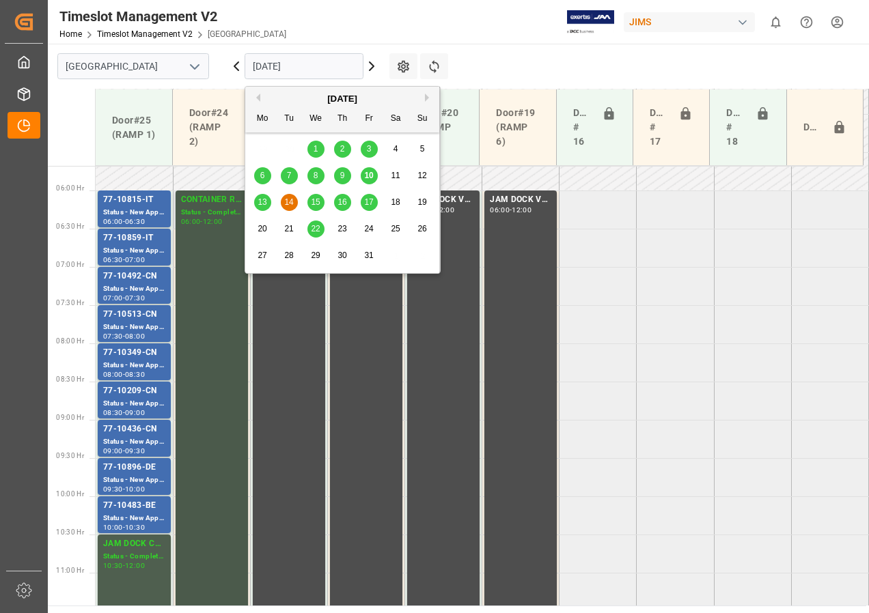
scroll to position [495, 0]
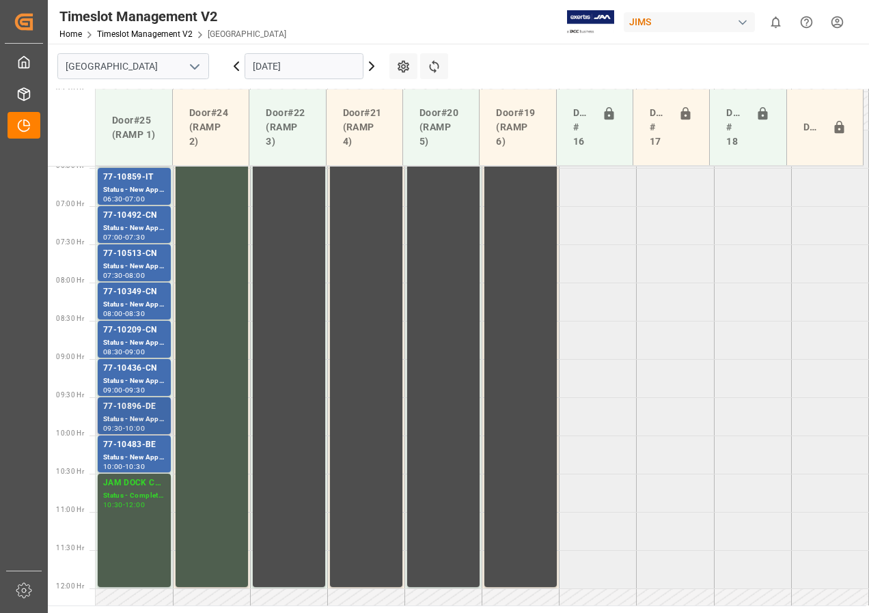
click at [135, 420] on div "Status - New Appointment" at bounding box center [134, 420] width 62 height 12
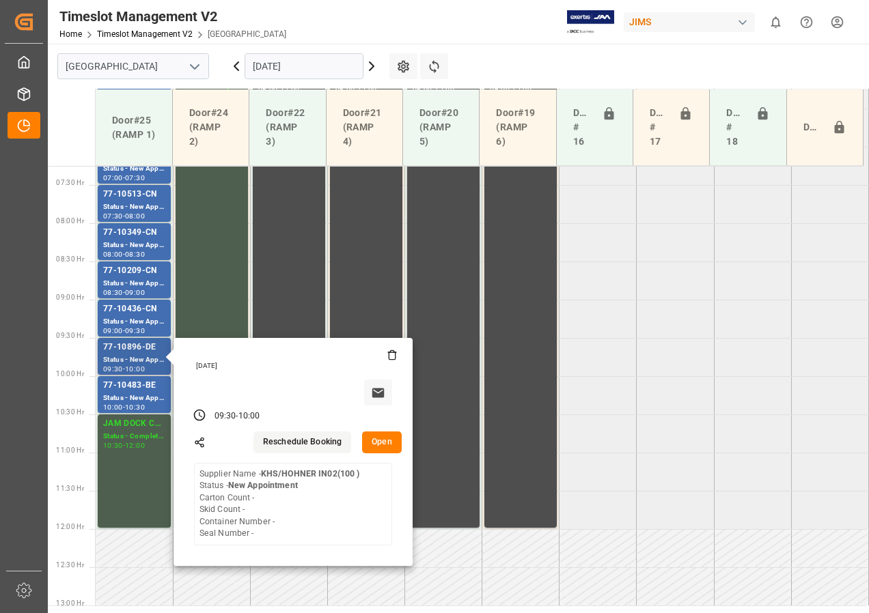
scroll to position [632, 0]
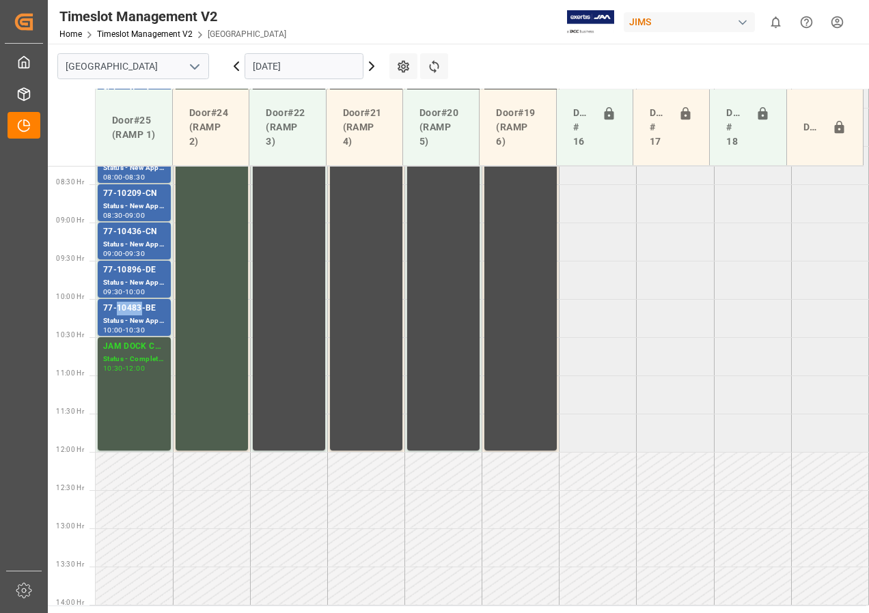
click at [137, 310] on div "77-10483-BE" at bounding box center [134, 309] width 62 height 14
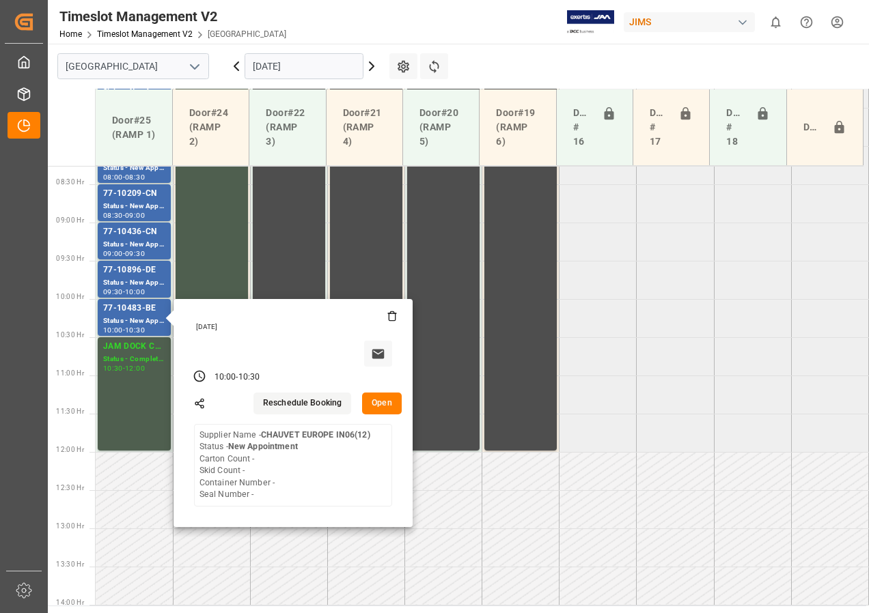
click at [257, 68] on input "[DATE]" at bounding box center [304, 66] width 119 height 26
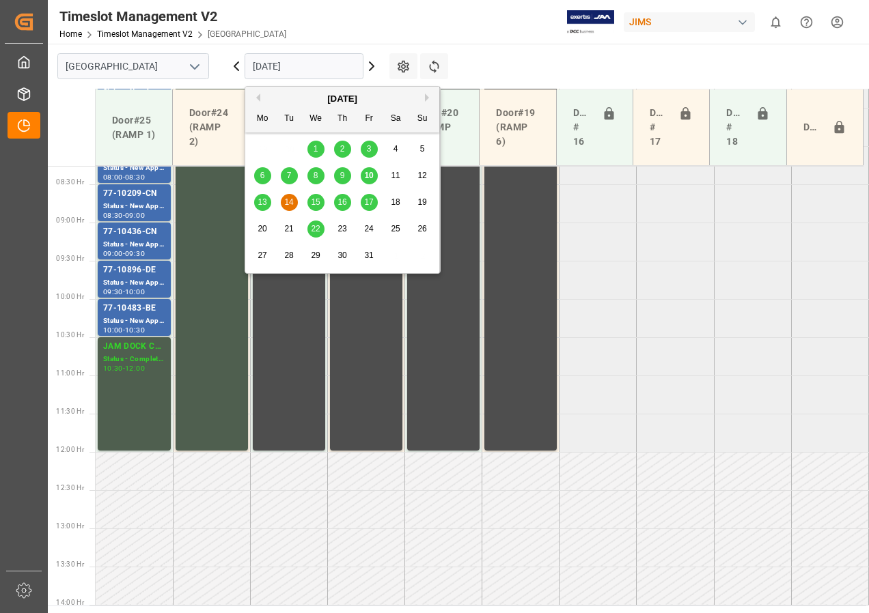
click at [367, 176] on span "10" at bounding box center [368, 176] width 9 height 10
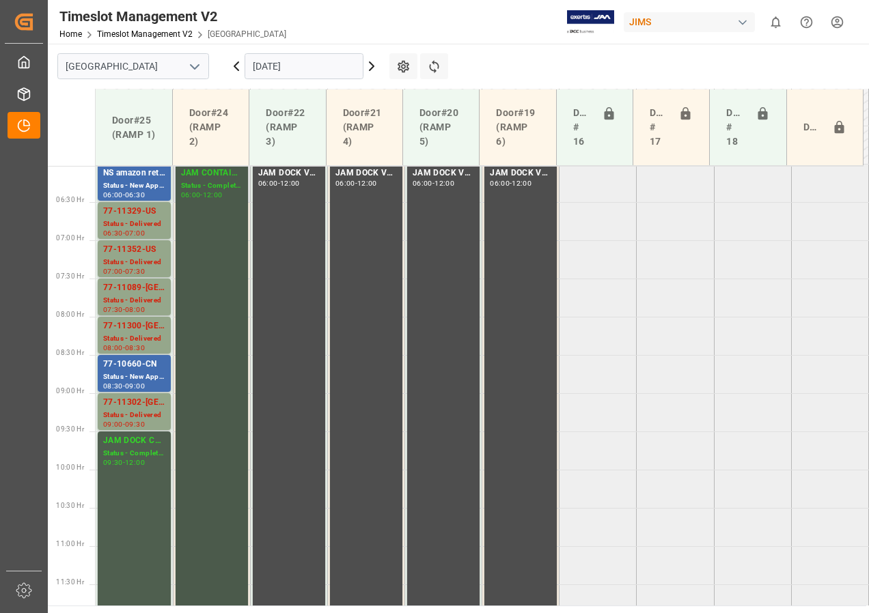
scroll to position [400, 0]
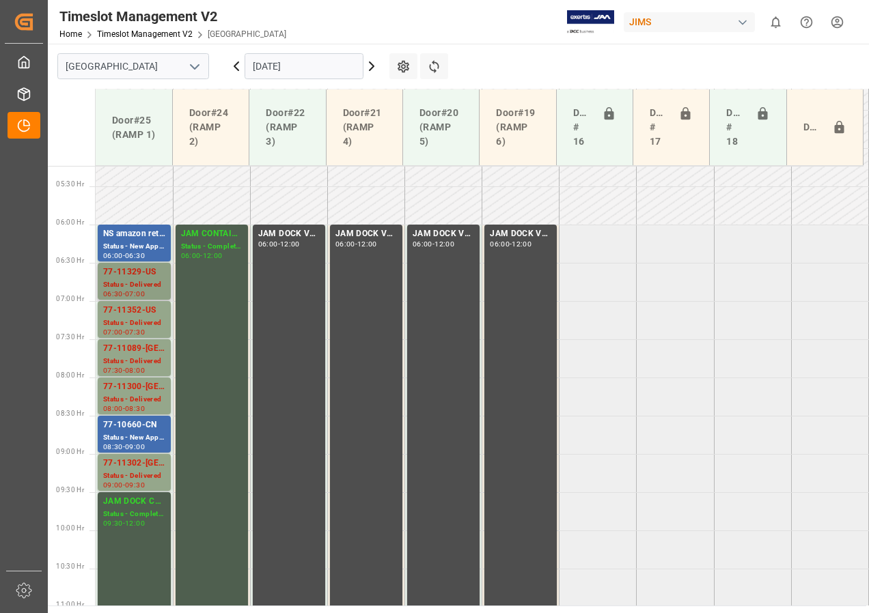
click at [144, 277] on div "77-11329-US" at bounding box center [134, 273] width 62 height 14
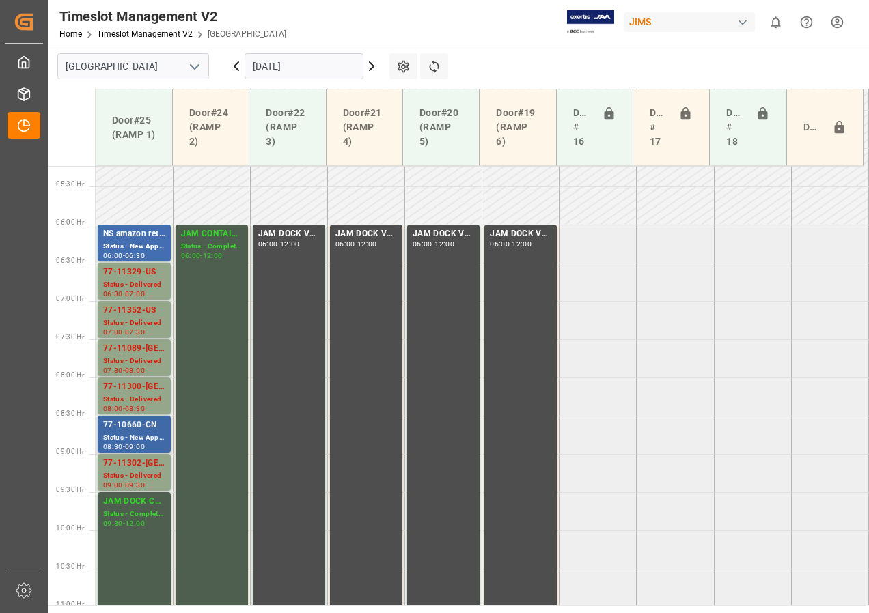
click at [143, 428] on div "77-10660-CN" at bounding box center [134, 426] width 62 height 14
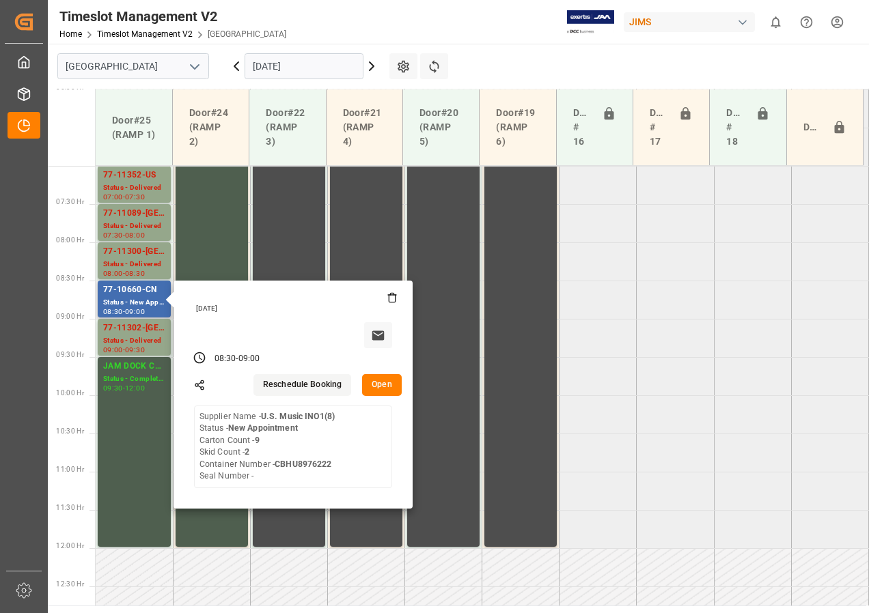
scroll to position [537, 0]
